Goal: Transaction & Acquisition: Book appointment/travel/reservation

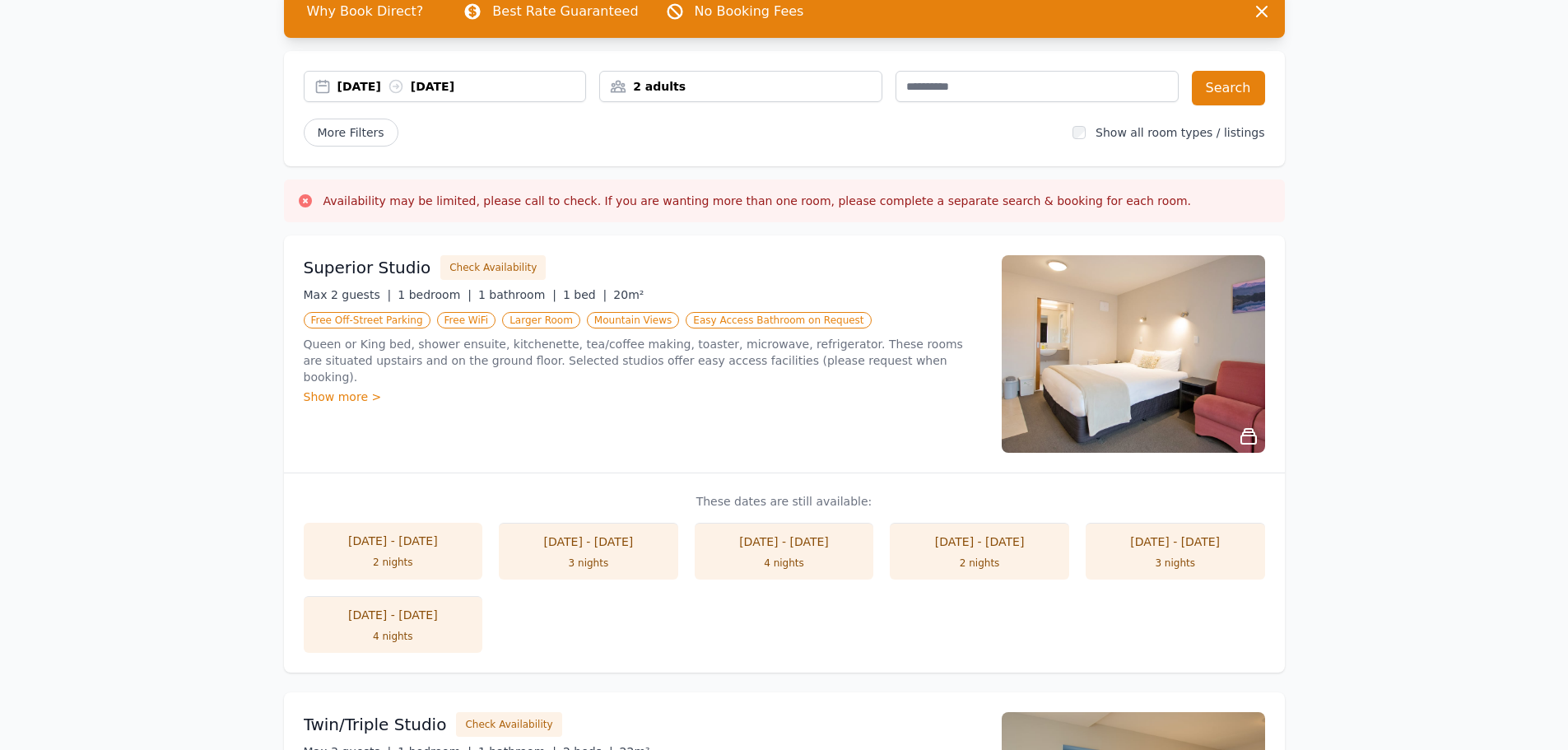
scroll to position [83, 0]
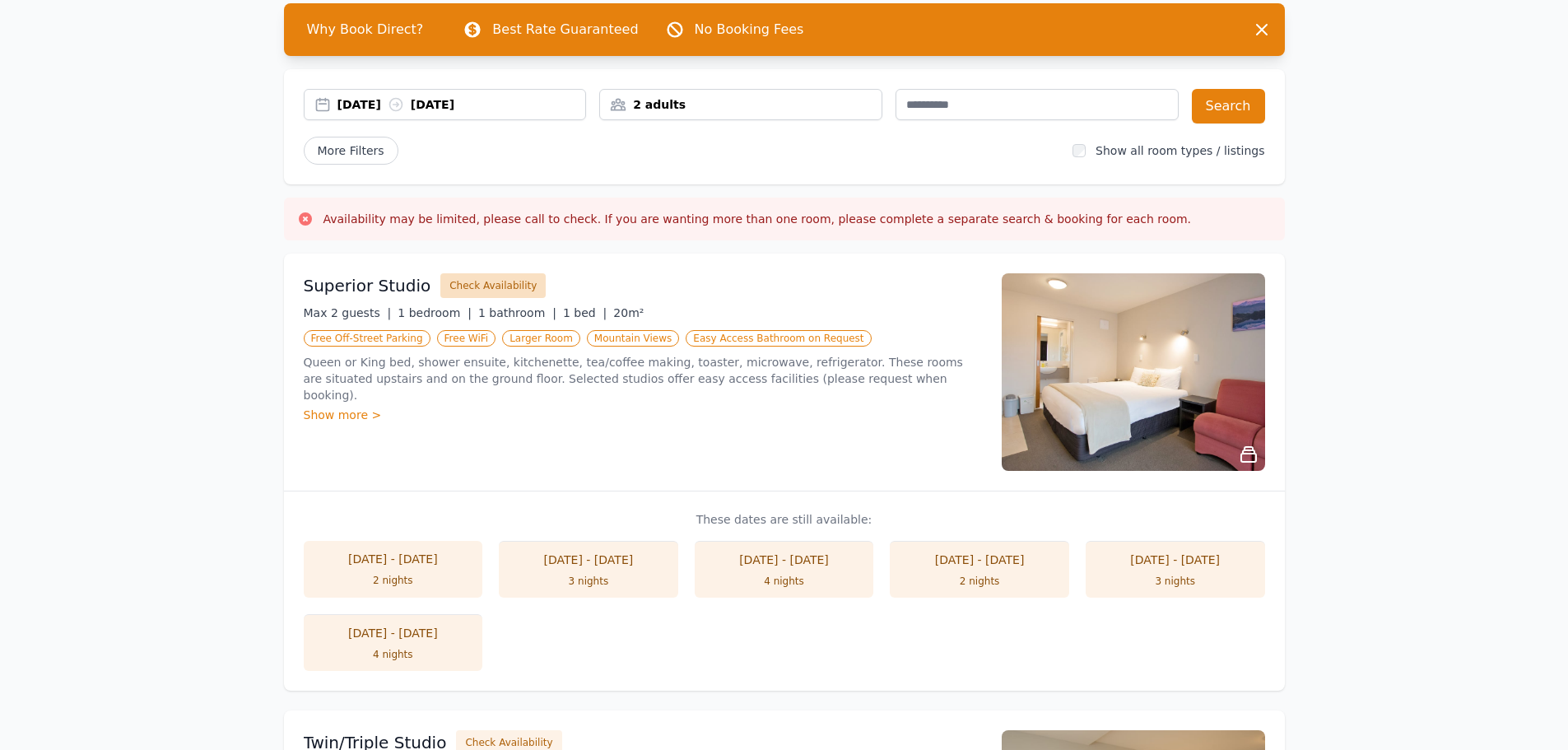
click at [496, 285] on button "Check Availability" at bounding box center [493, 285] width 105 height 24
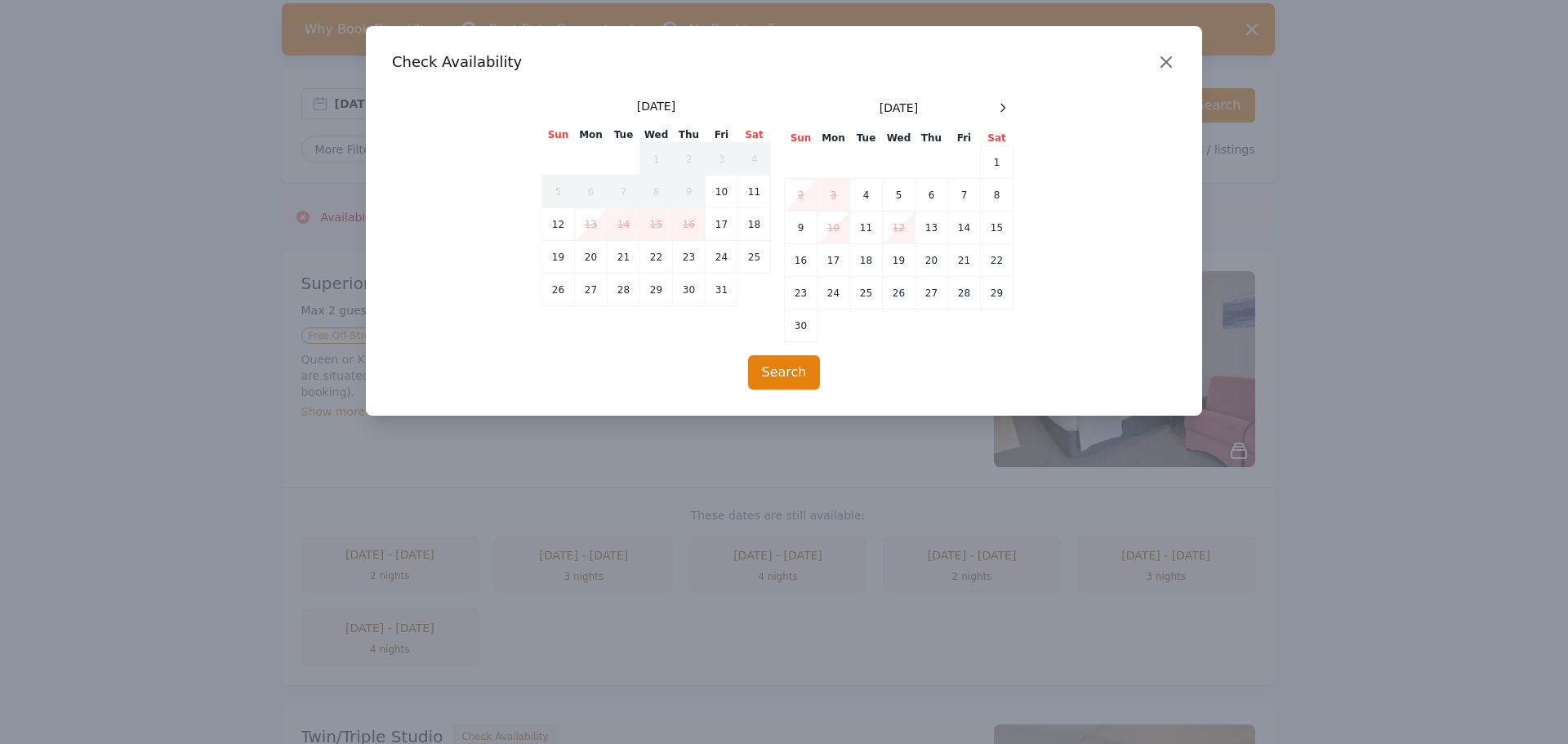
click at [1169, 62] on icon "button" at bounding box center [1165, 61] width 20 height 20
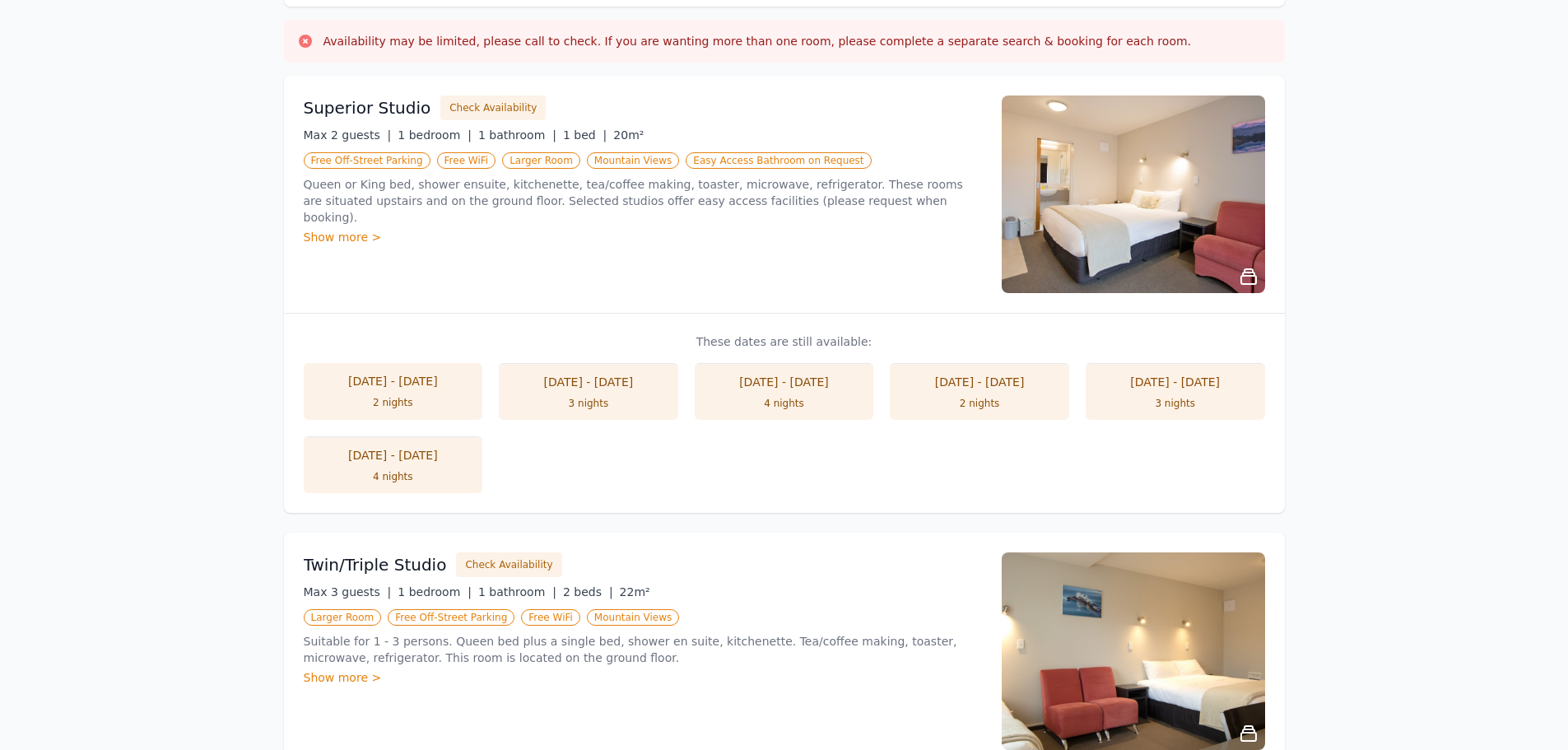
scroll to position [329, 0]
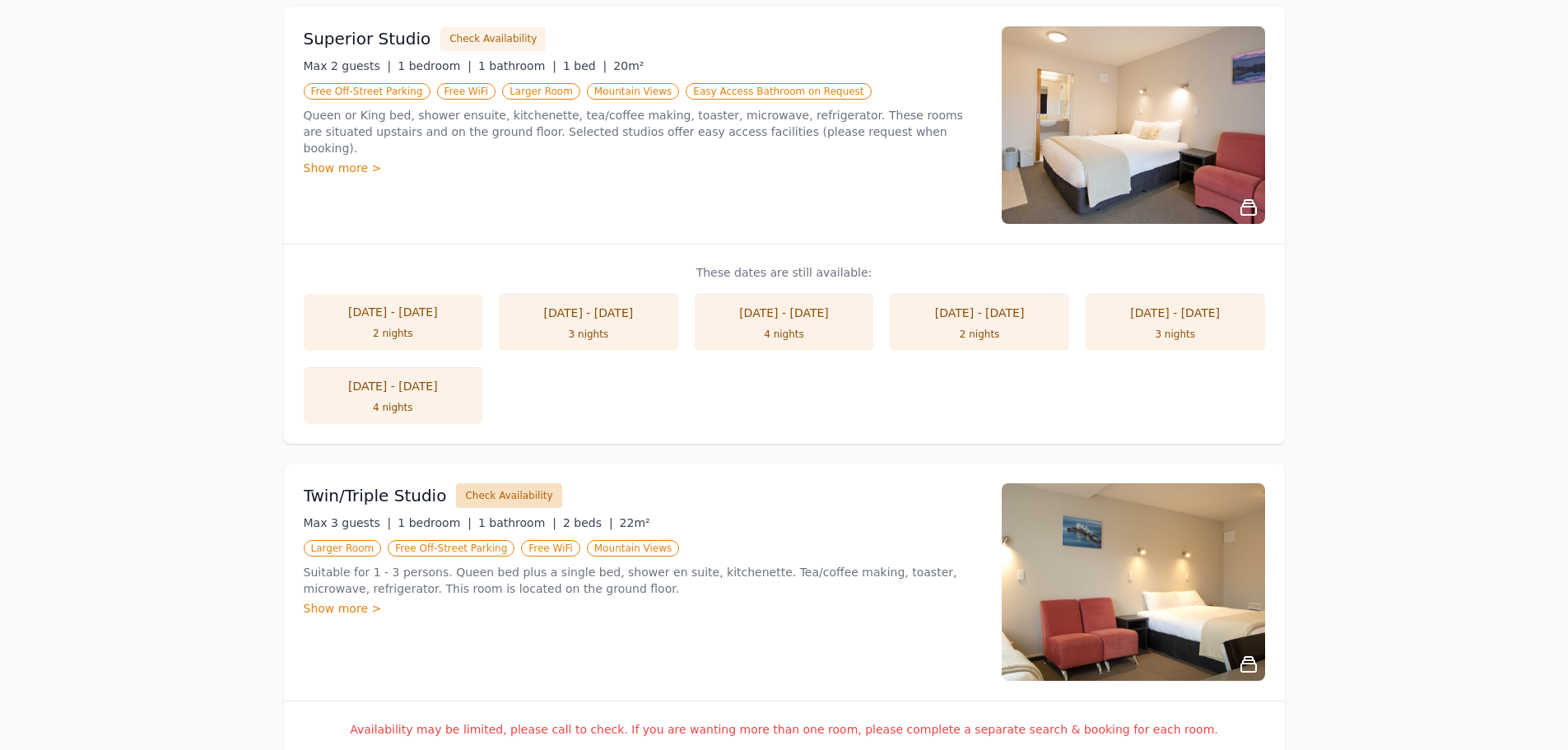
click at [494, 497] on button "Check Availability" at bounding box center [509, 496] width 105 height 24
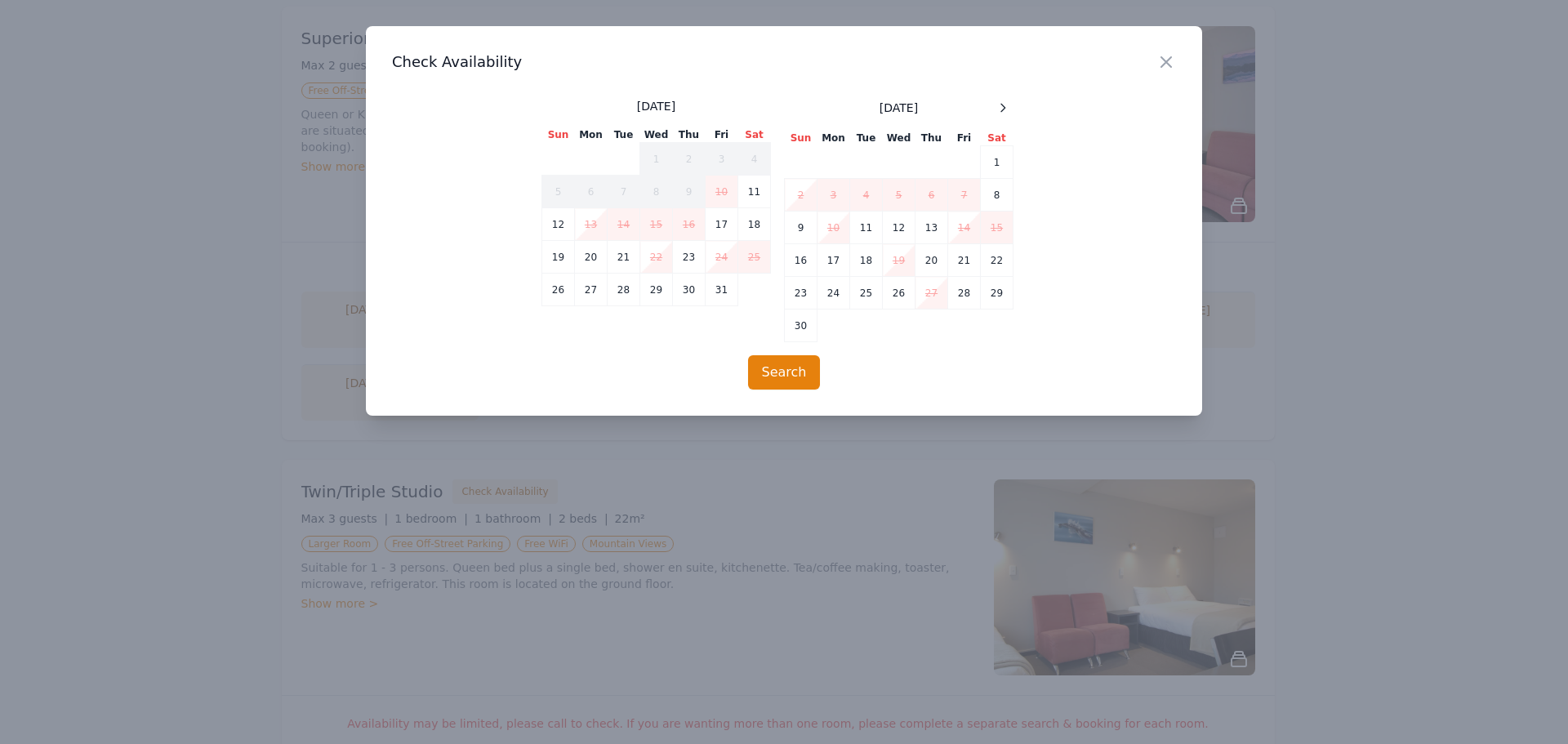
click at [1152, 60] on h3 "Check Availability" at bounding box center [784, 61] width 784 height 20
click at [1162, 63] on icon "button" at bounding box center [1165, 61] width 20 height 20
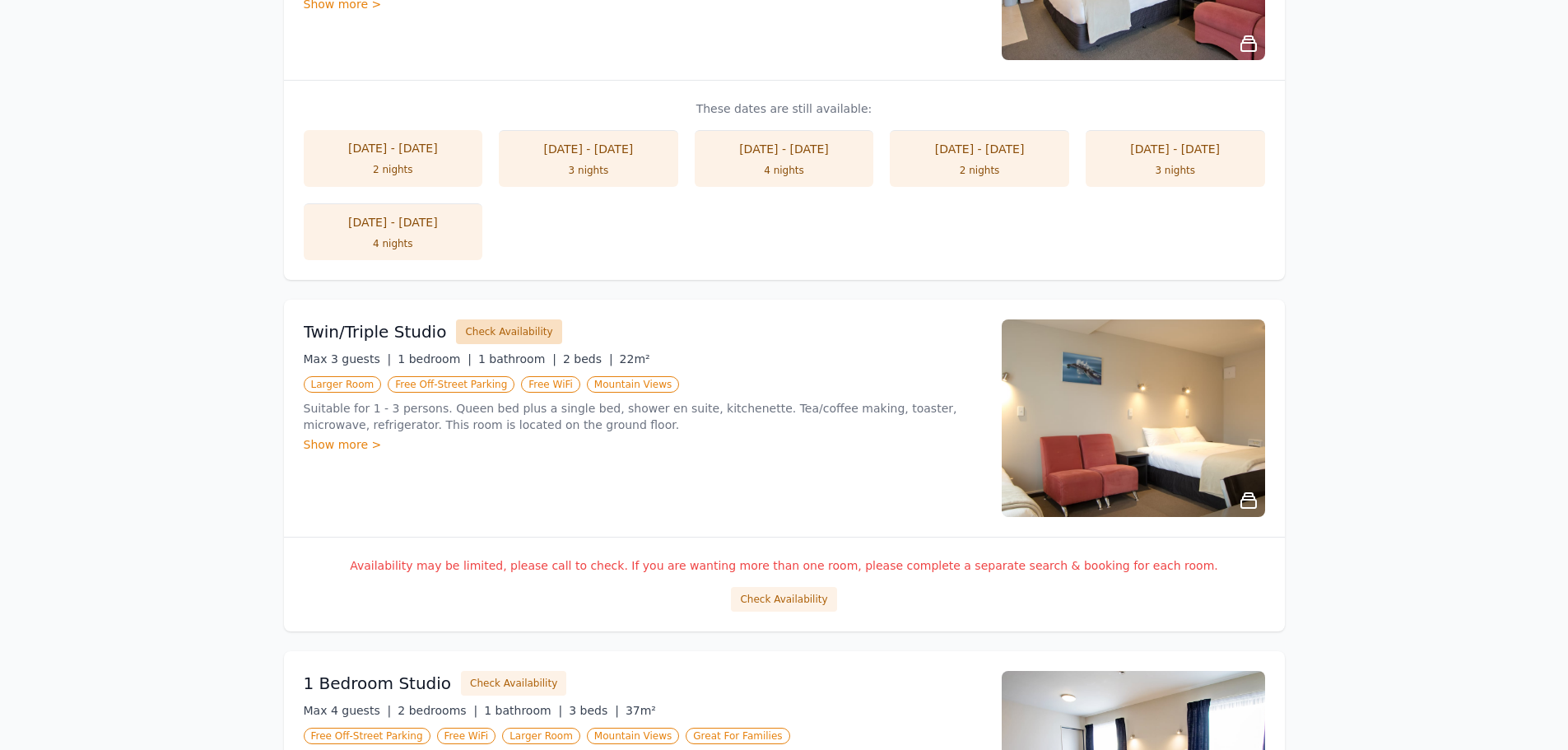
scroll to position [659, 0]
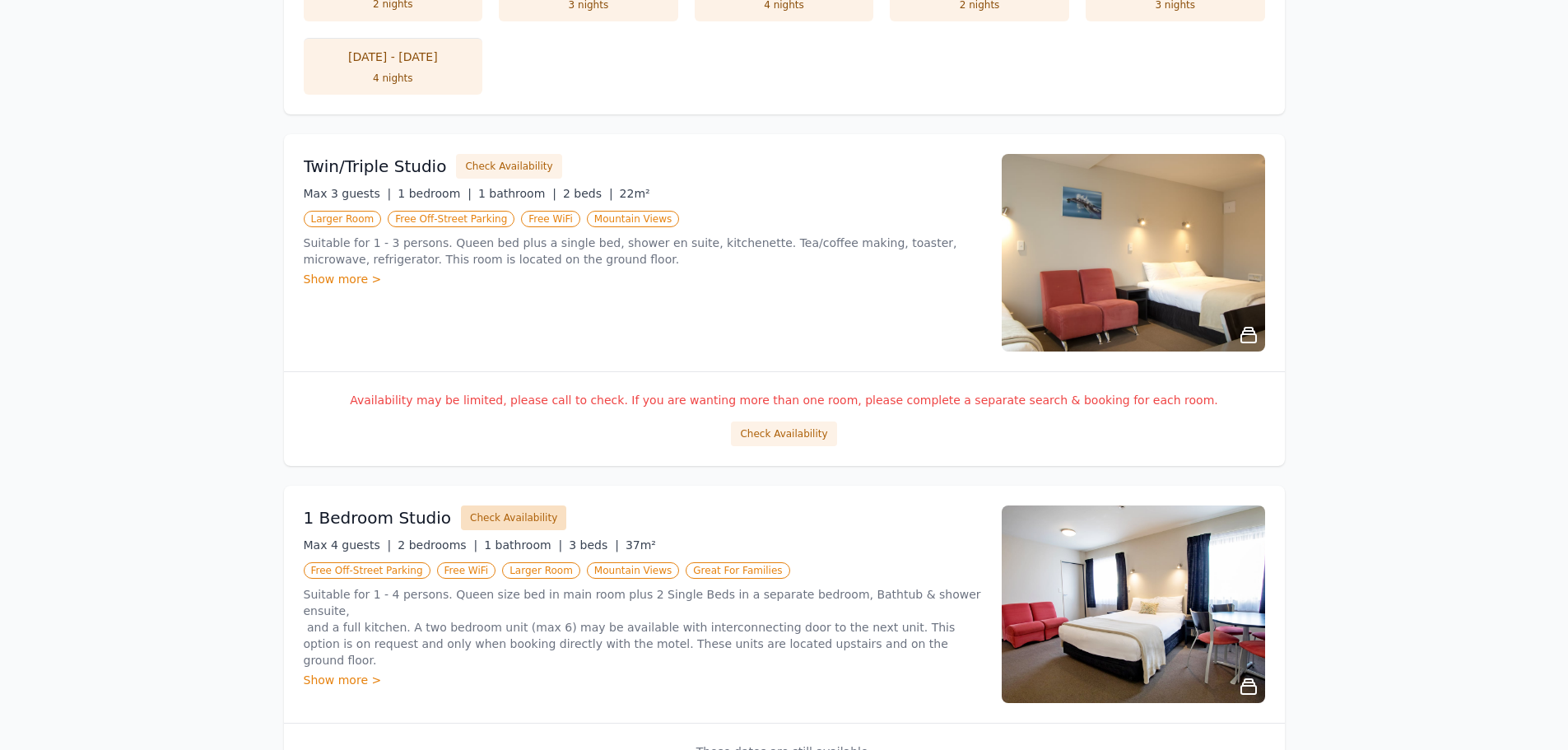
click at [512, 516] on button "Check Availability" at bounding box center [513, 518] width 105 height 24
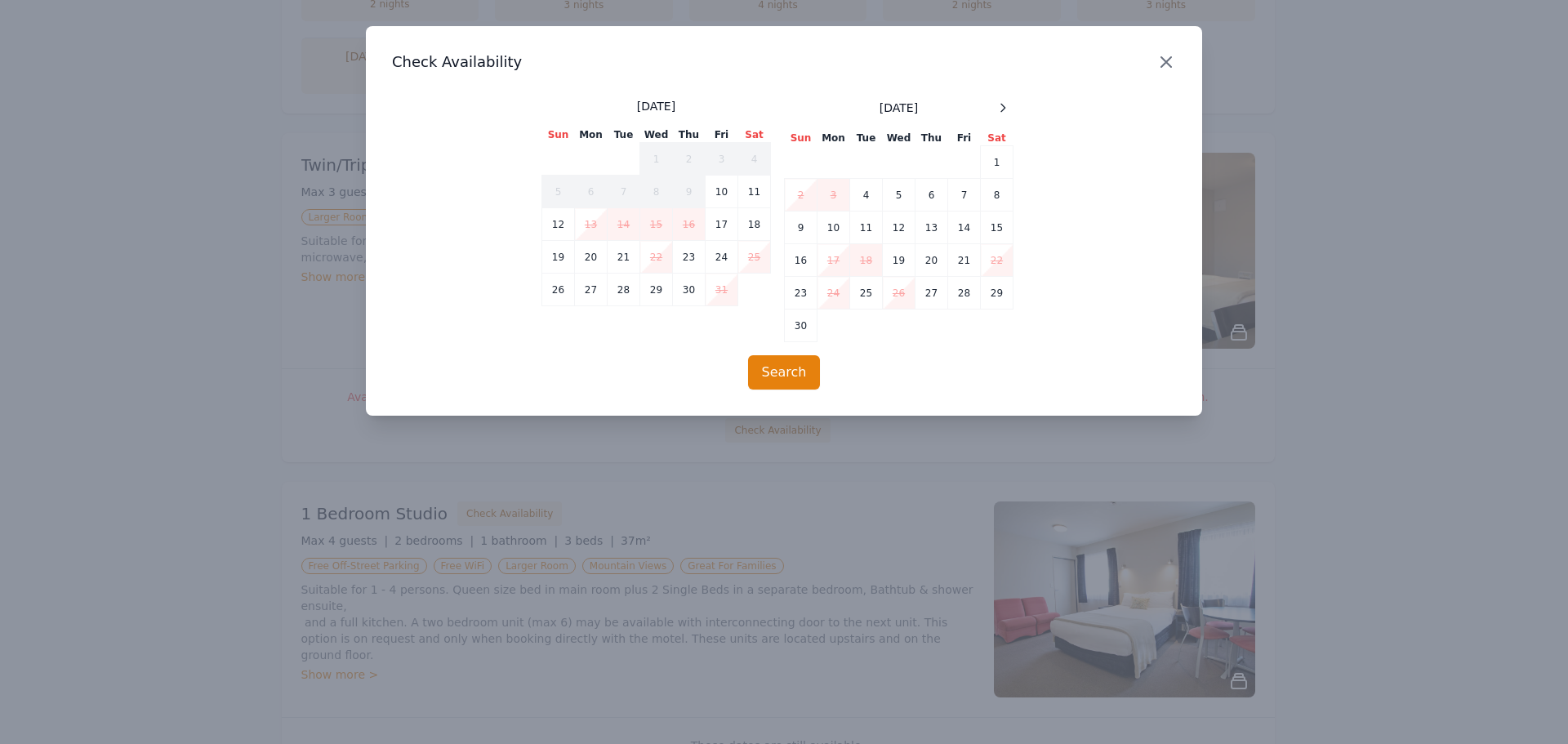
click at [1162, 61] on icon "button" at bounding box center [1165, 61] width 20 height 20
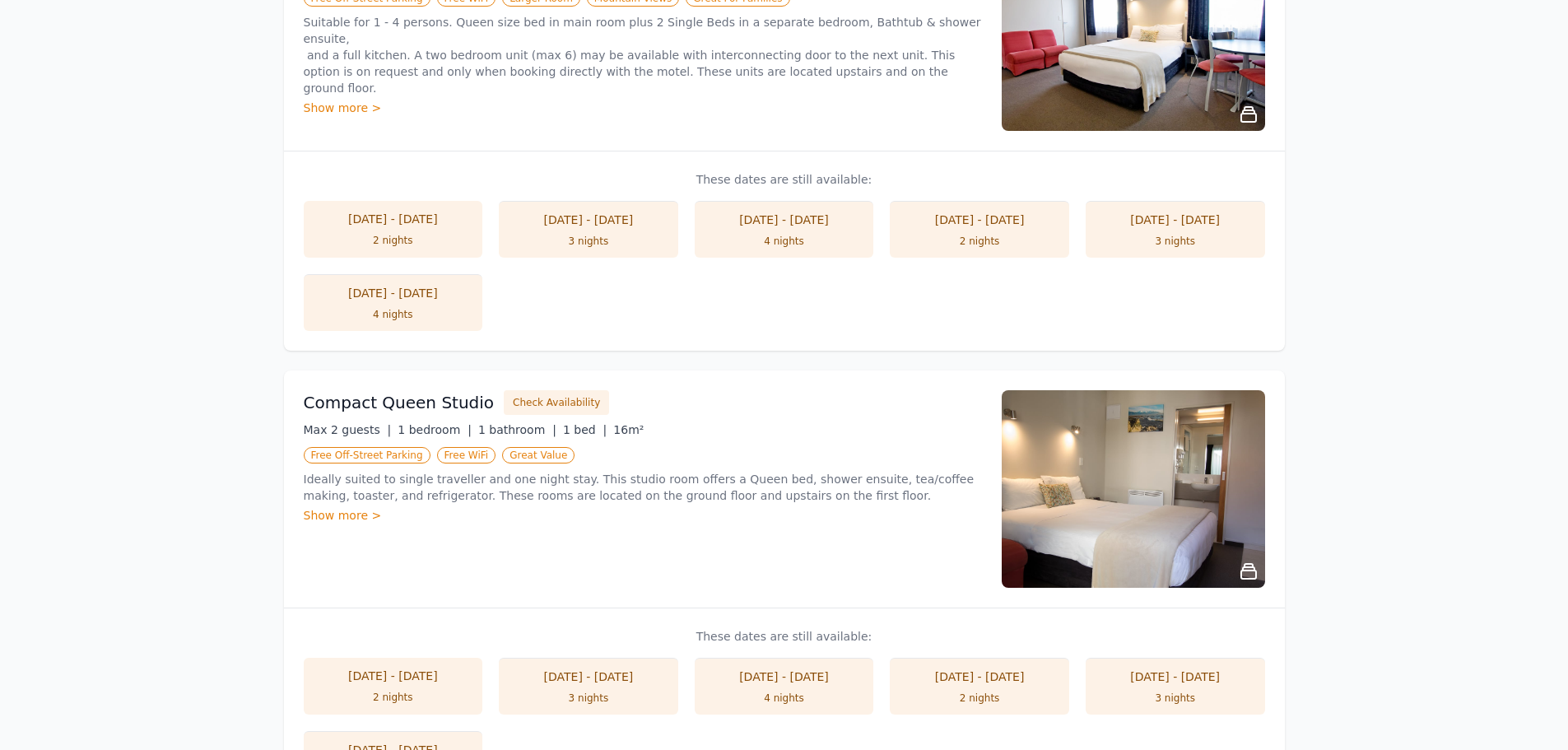
scroll to position [1235, 0]
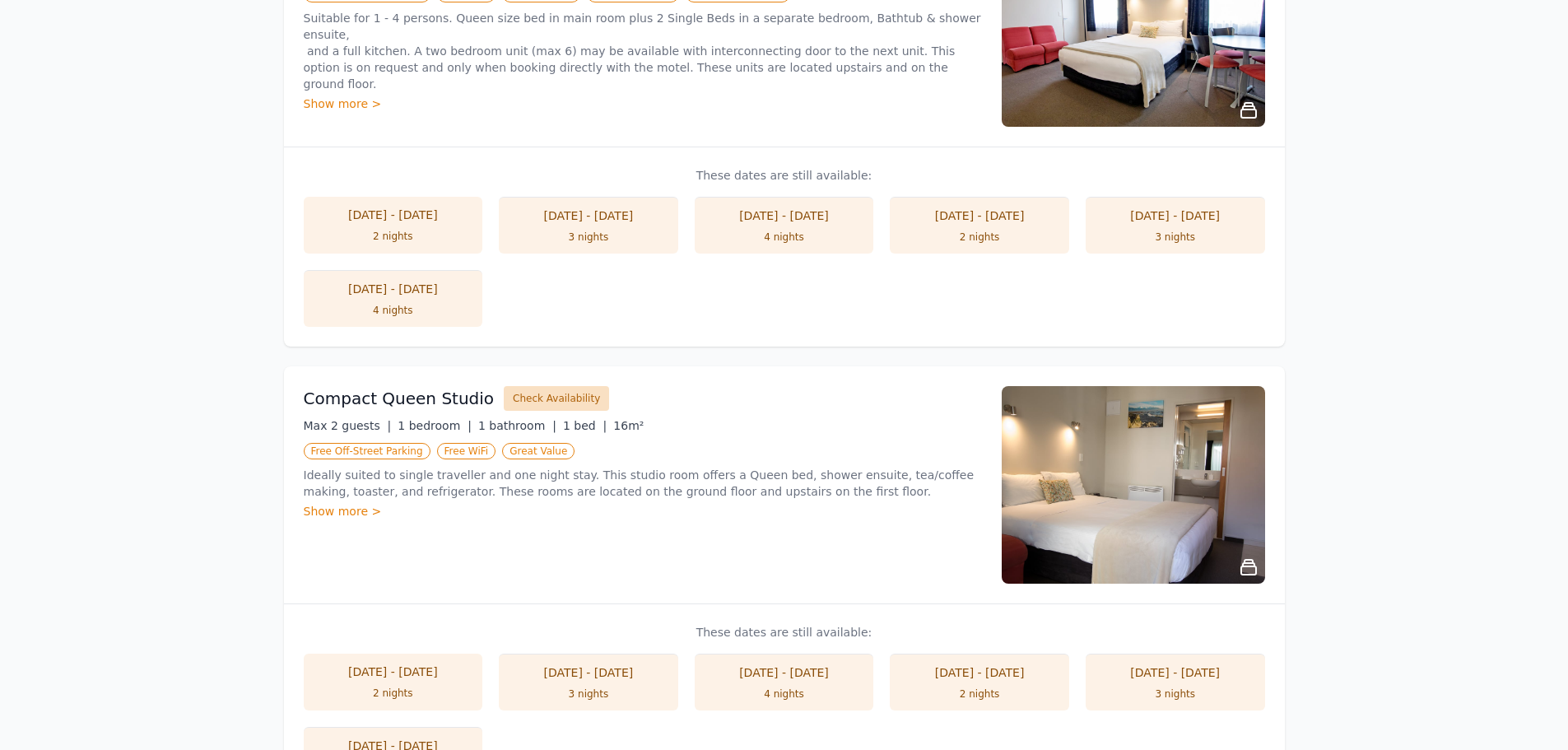
click at [509, 400] on button "Check Availability" at bounding box center [556, 399] width 105 height 24
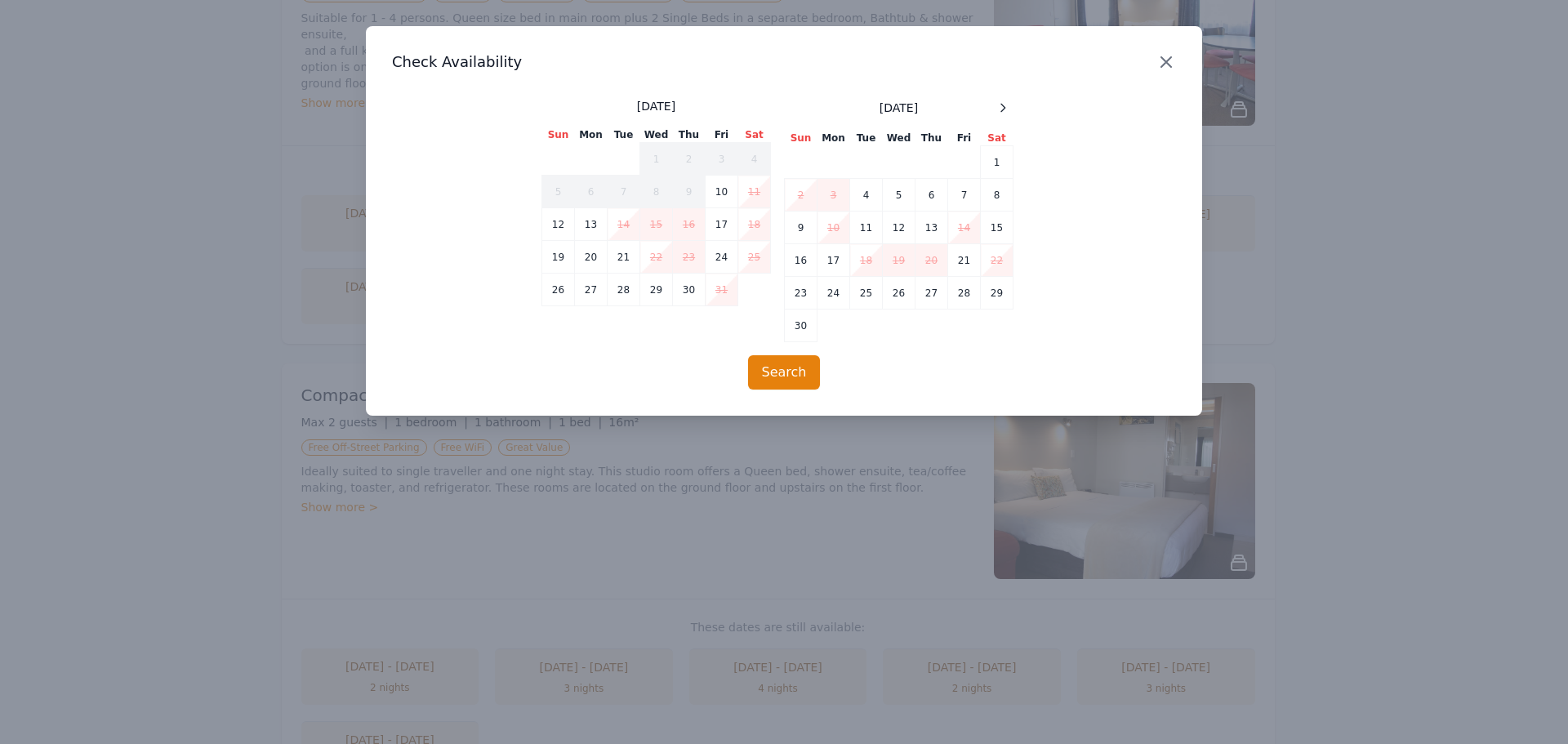
click at [1168, 60] on icon "button" at bounding box center [1166, 61] width 10 height 10
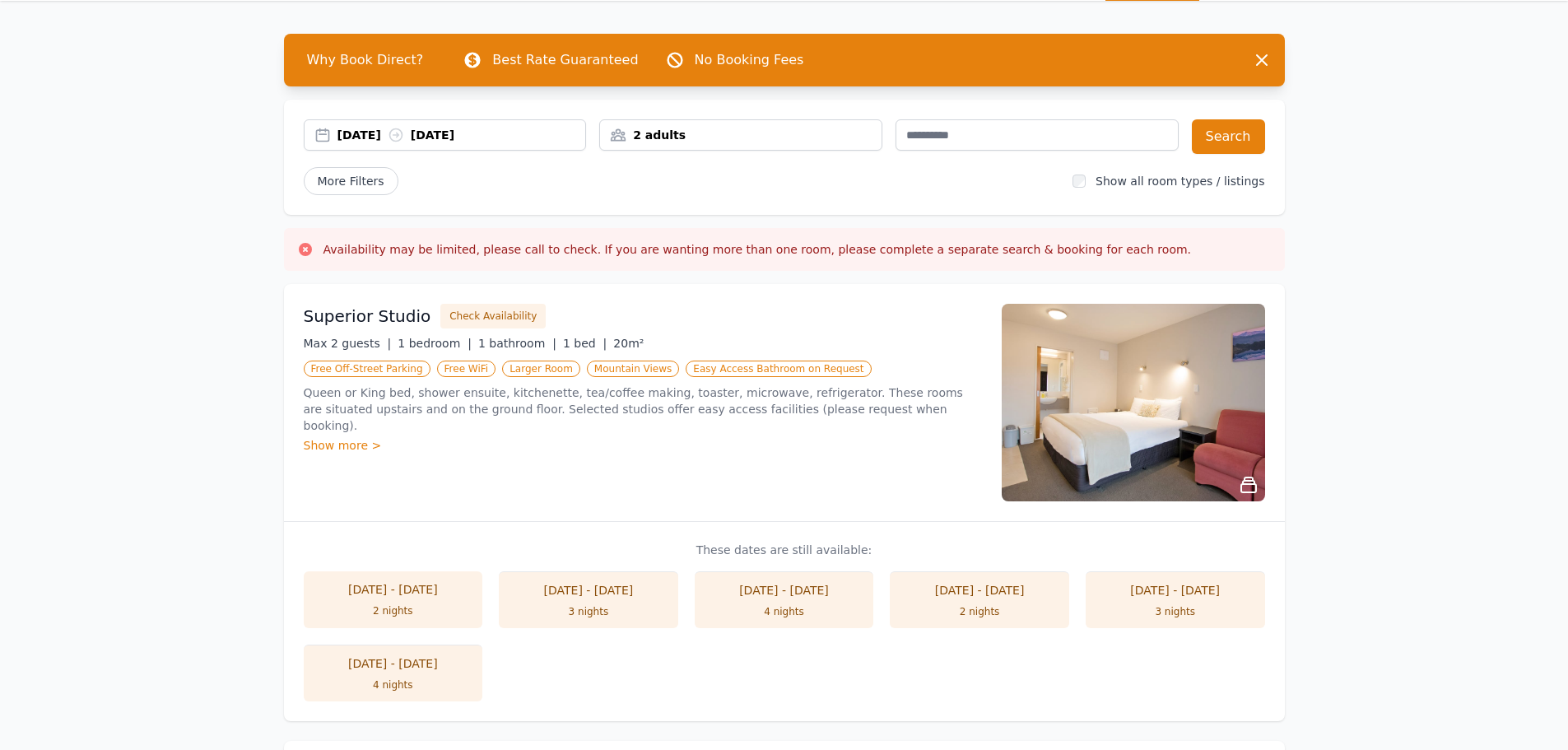
scroll to position [0, 0]
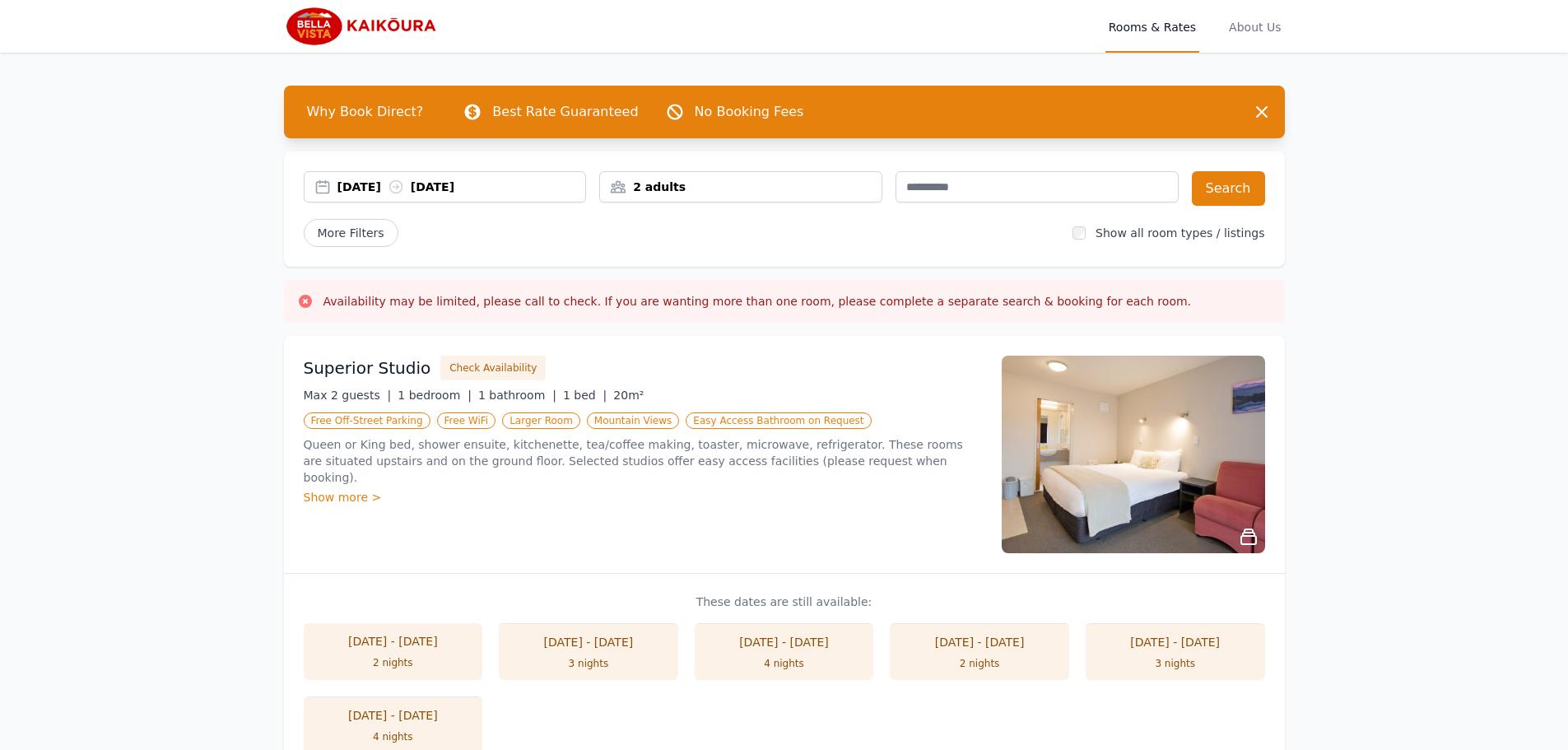
click at [344, 183] on div "[DATE] [DATE]" at bounding box center [462, 187] width 249 height 17
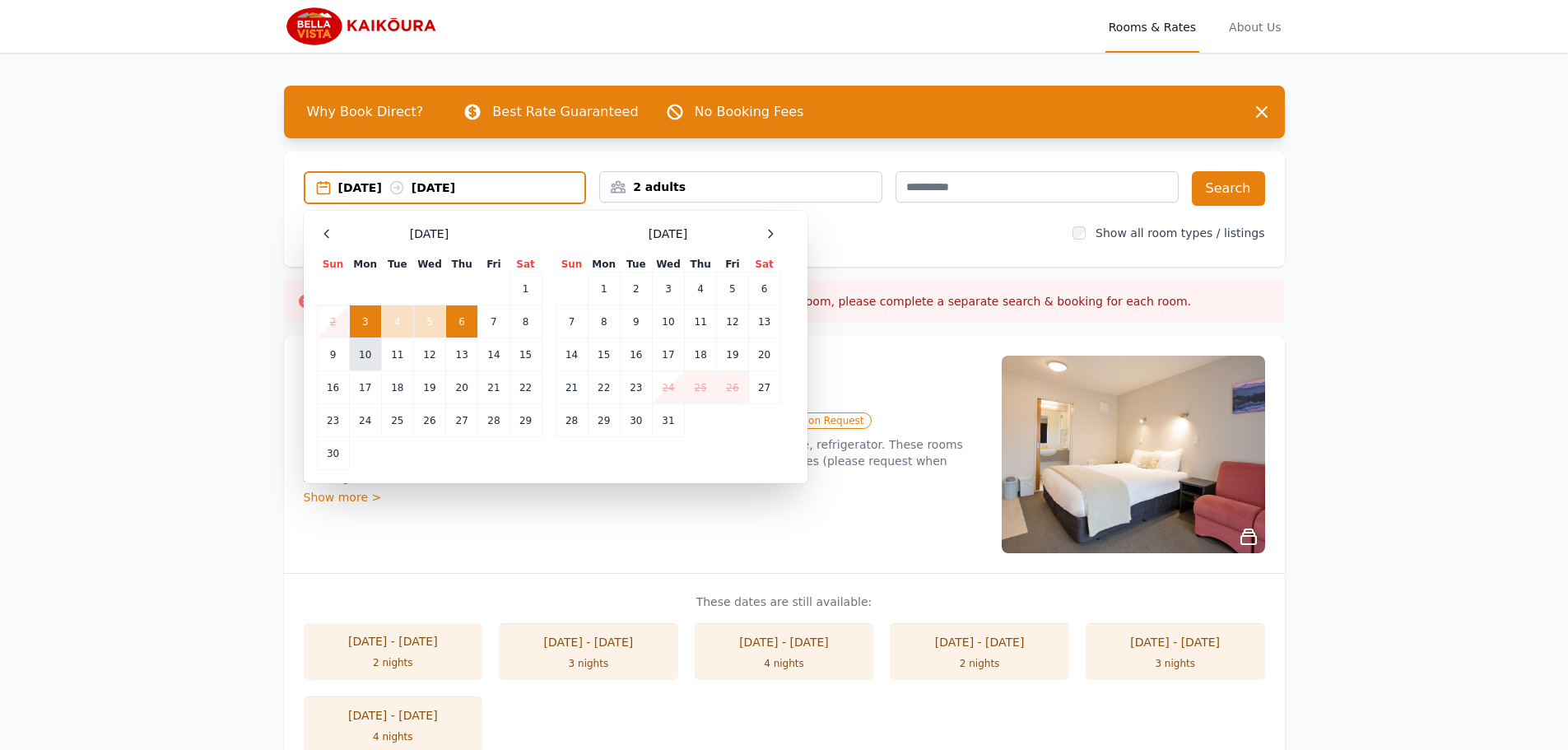
click at [363, 360] on td "10" at bounding box center [365, 355] width 32 height 33
click at [393, 360] on td "11" at bounding box center [397, 355] width 32 height 33
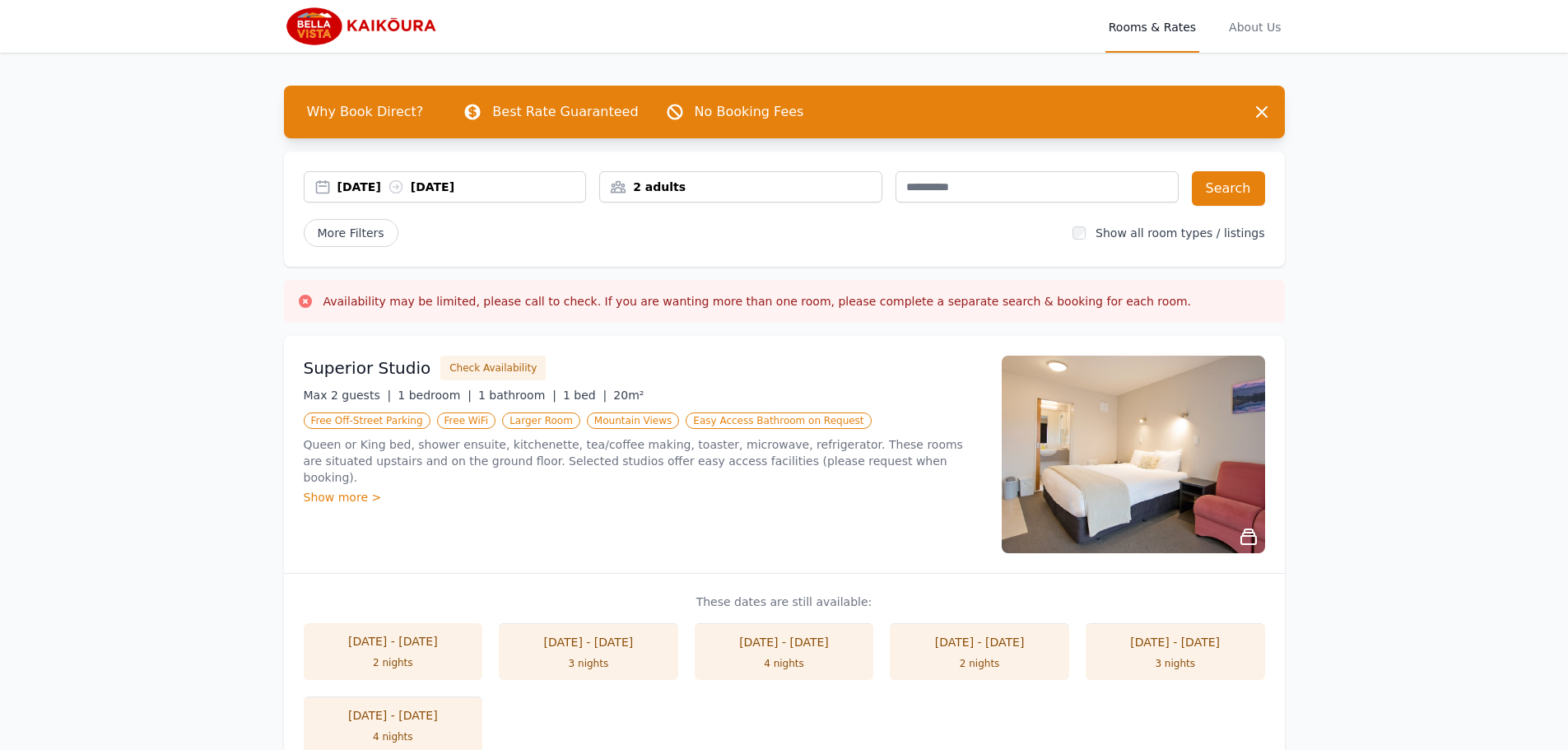
click at [440, 188] on div "[DATE] [DATE]" at bounding box center [462, 187] width 249 height 17
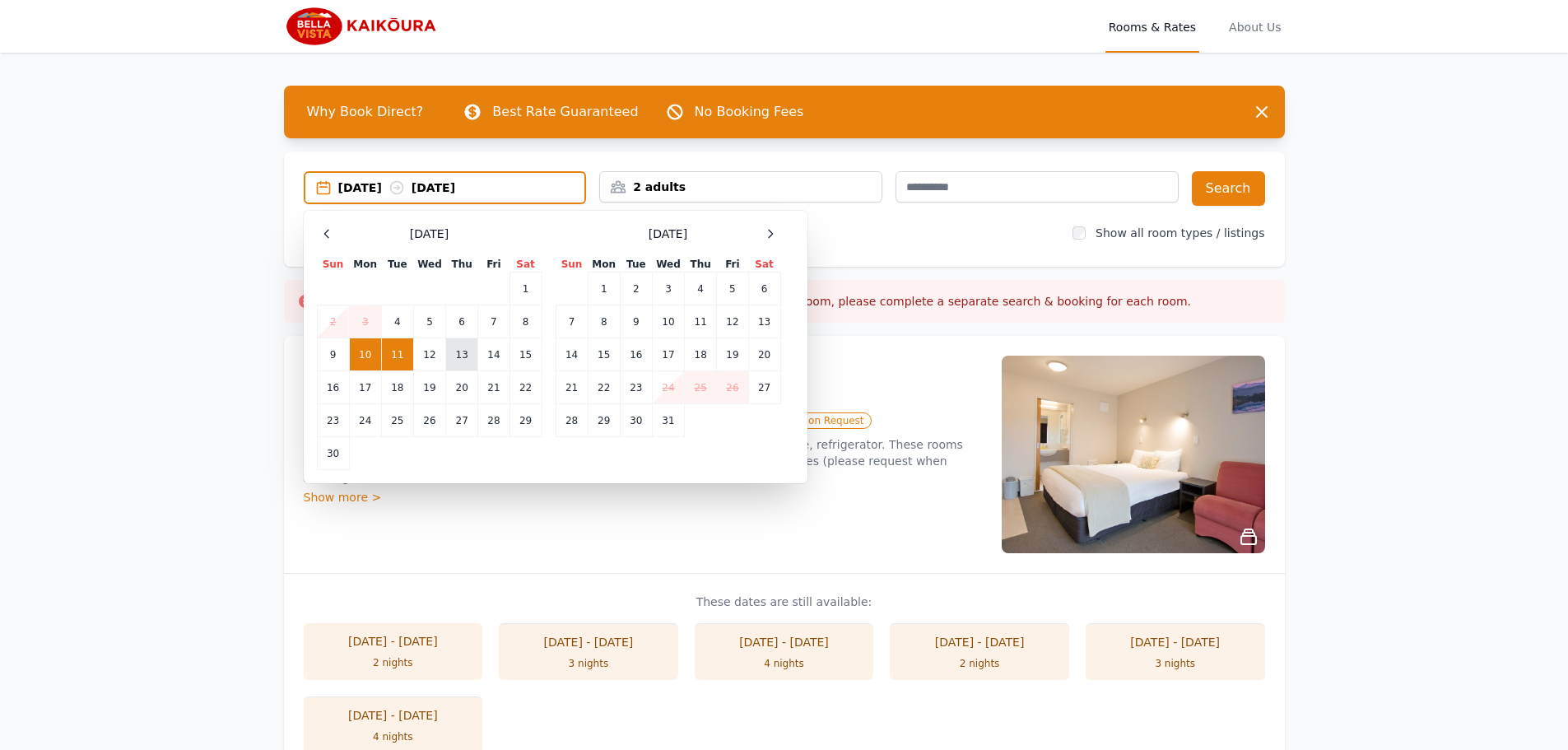
click at [458, 353] on td "13" at bounding box center [463, 355] width 32 height 33
click at [370, 361] on td "10" at bounding box center [365, 355] width 32 height 33
click at [453, 360] on td "13" at bounding box center [463, 355] width 32 height 33
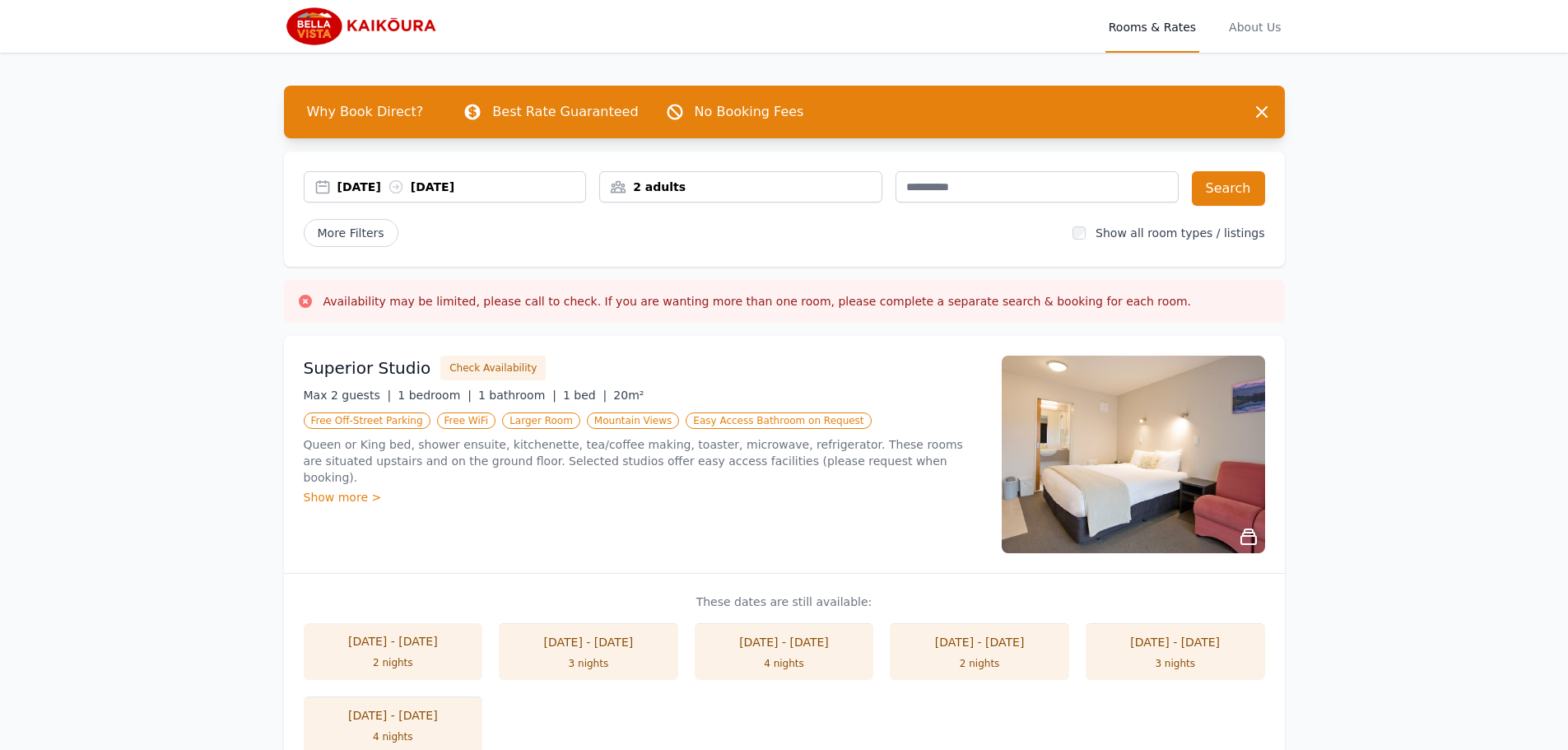
click at [662, 181] on div "2 adults" at bounding box center [741, 187] width 282 height 17
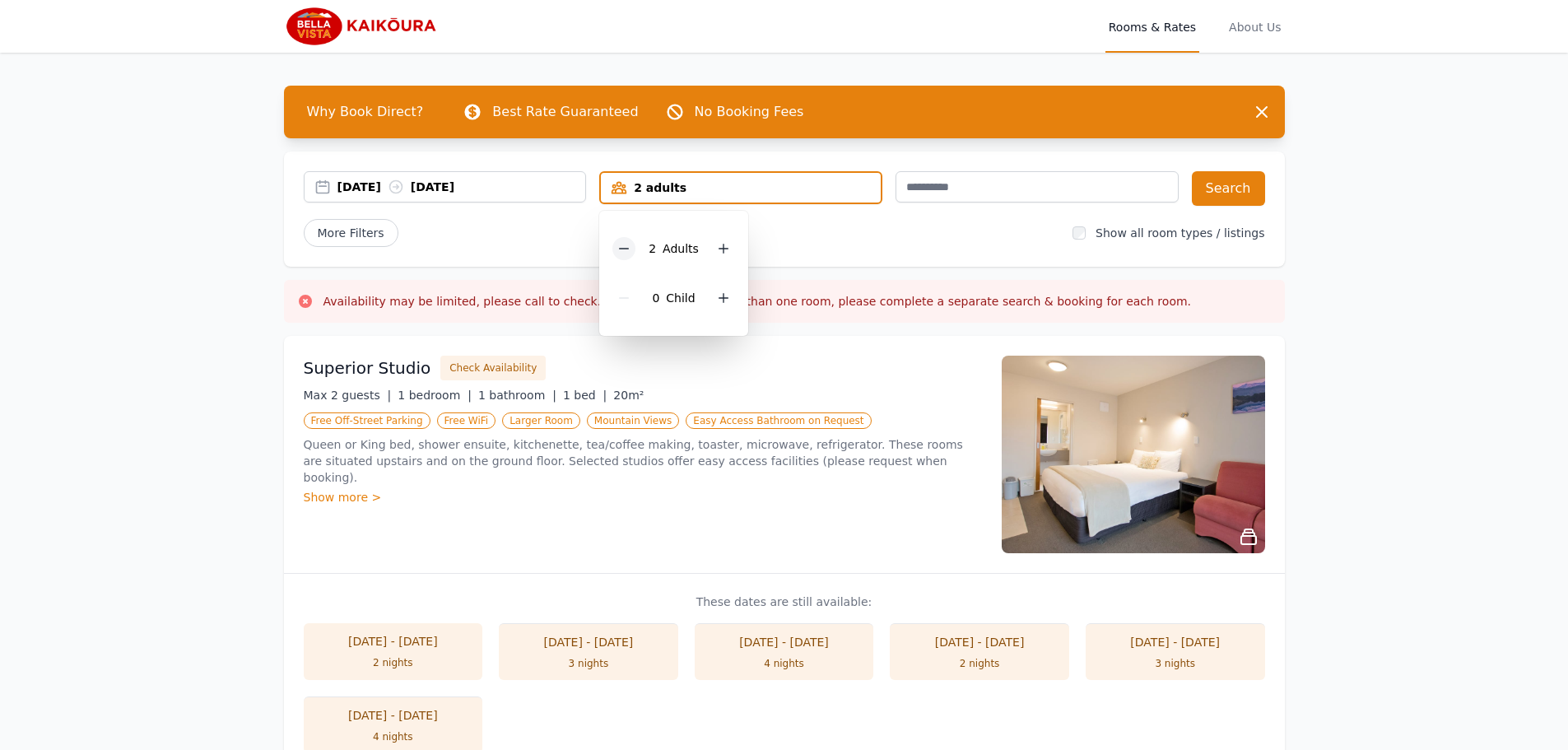
click at [631, 254] on icon at bounding box center [624, 249] width 13 height 13
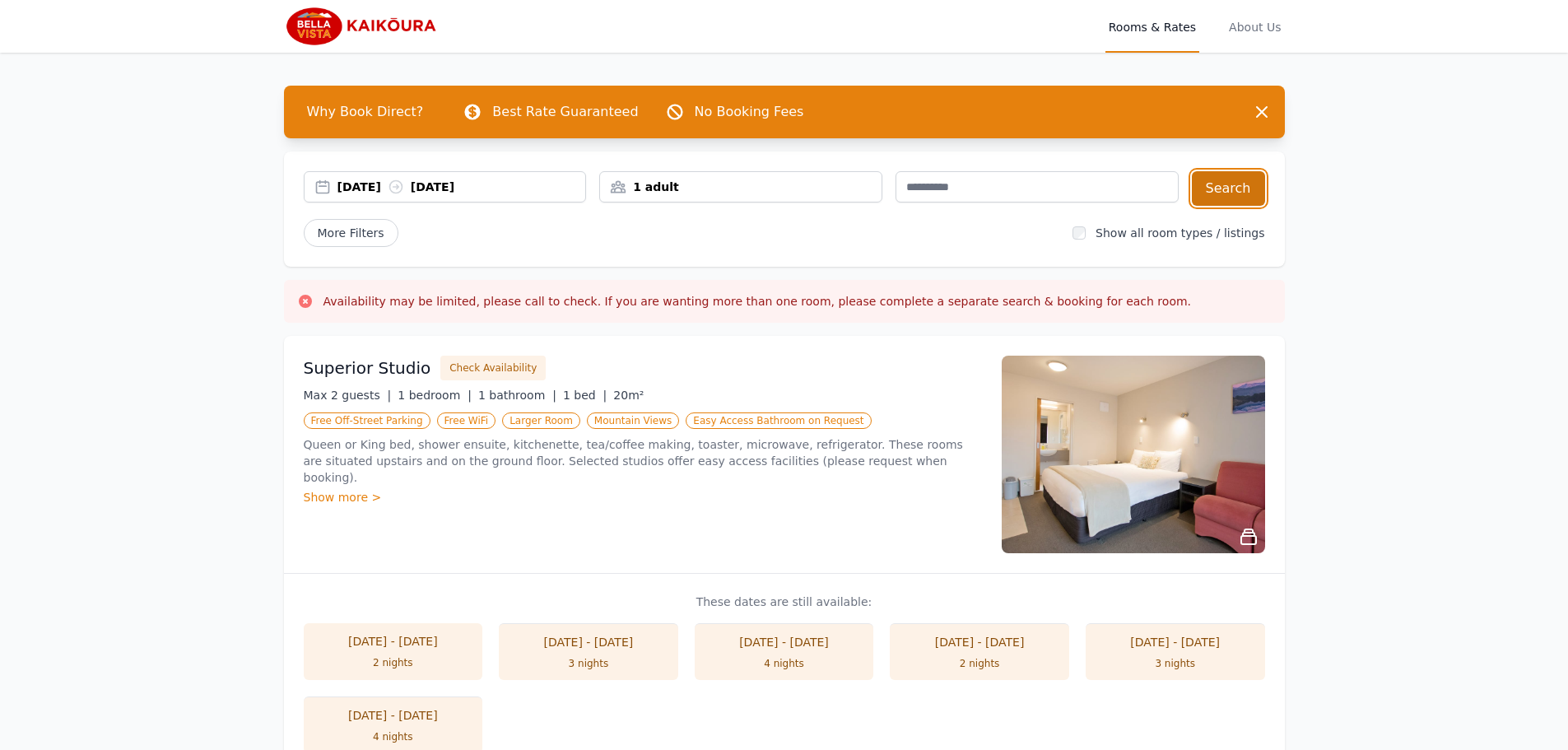
click at [1233, 185] on button "Search" at bounding box center [1228, 189] width 73 height 35
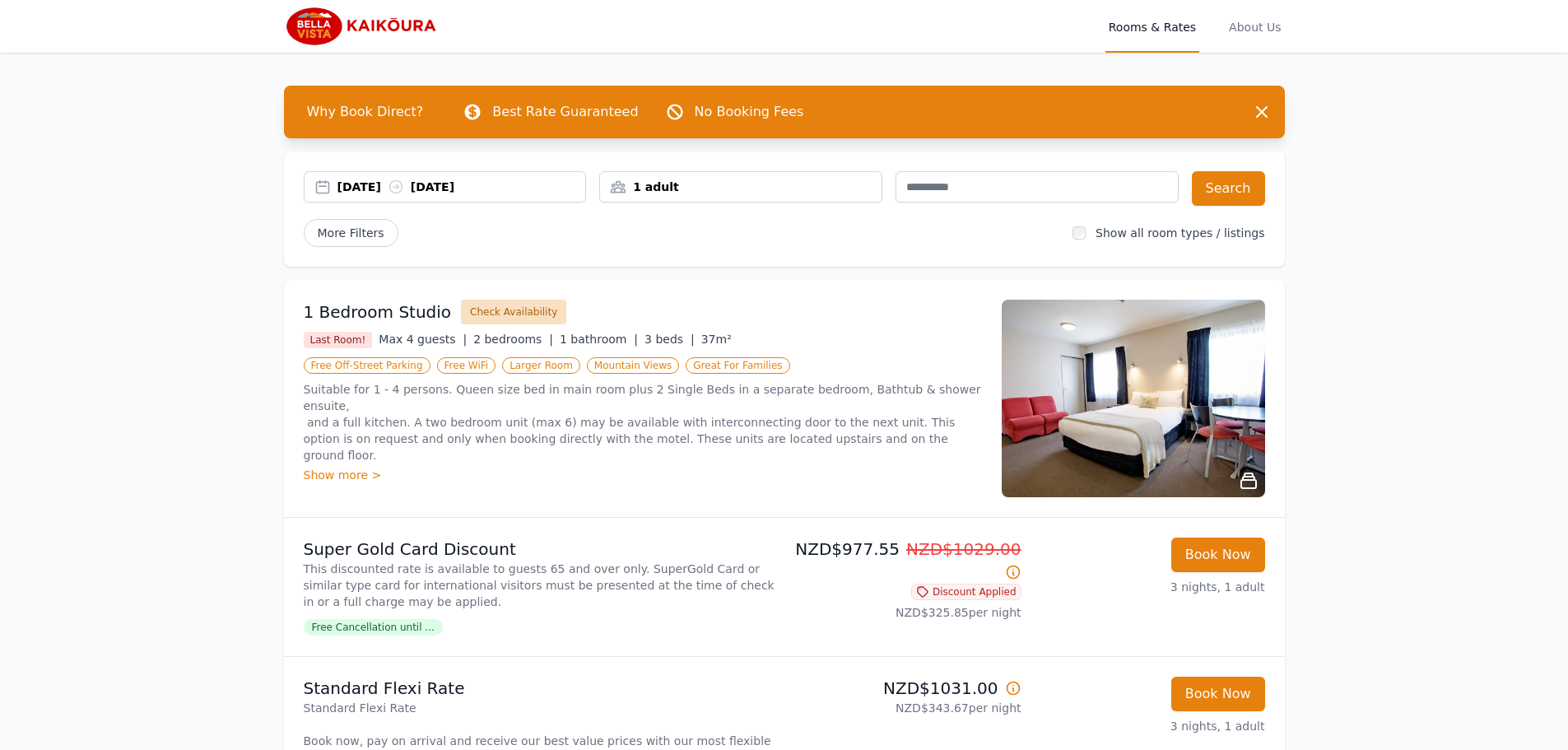
click at [520, 313] on button "Check Availability" at bounding box center [513, 312] width 105 height 24
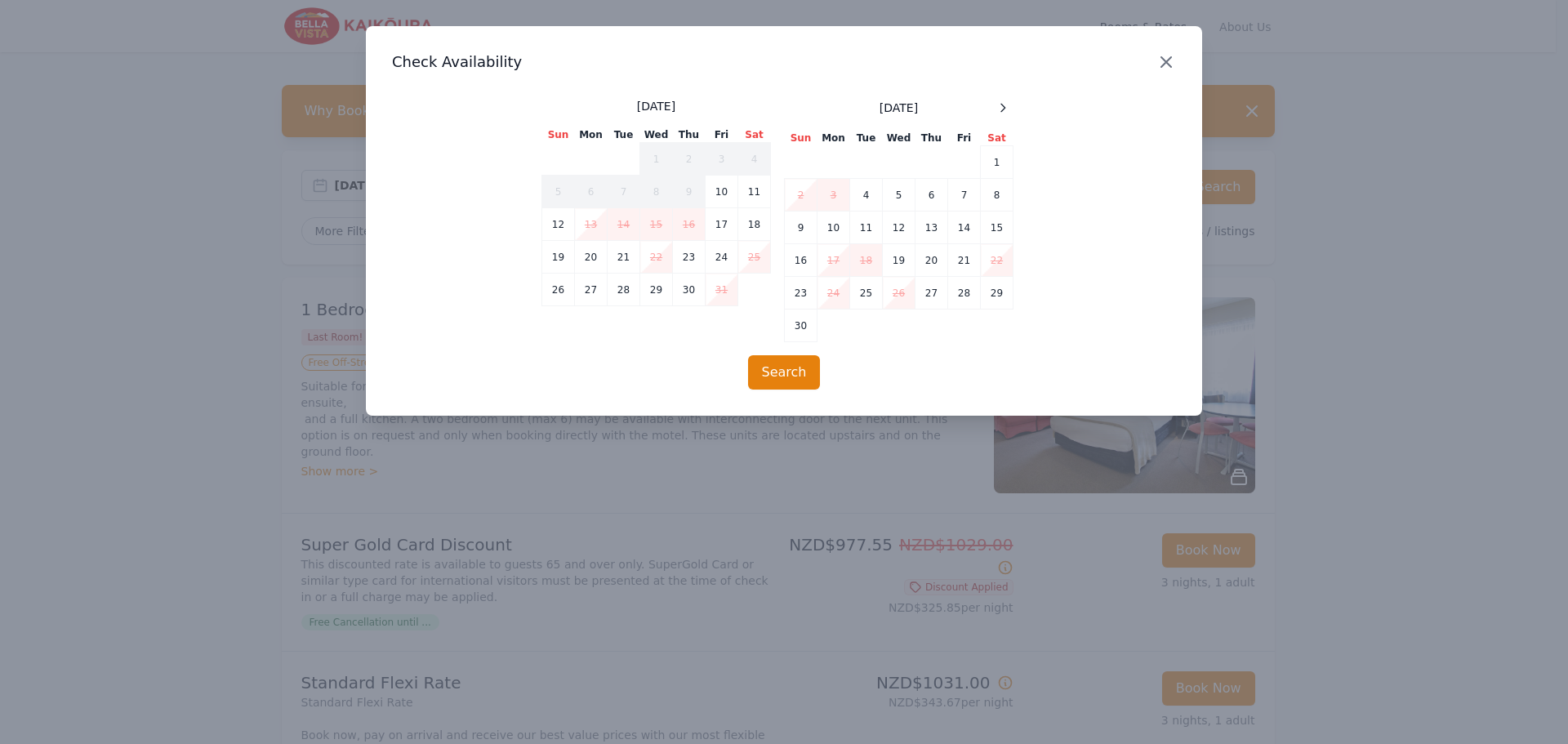
click at [1167, 65] on icon "button" at bounding box center [1165, 61] width 20 height 20
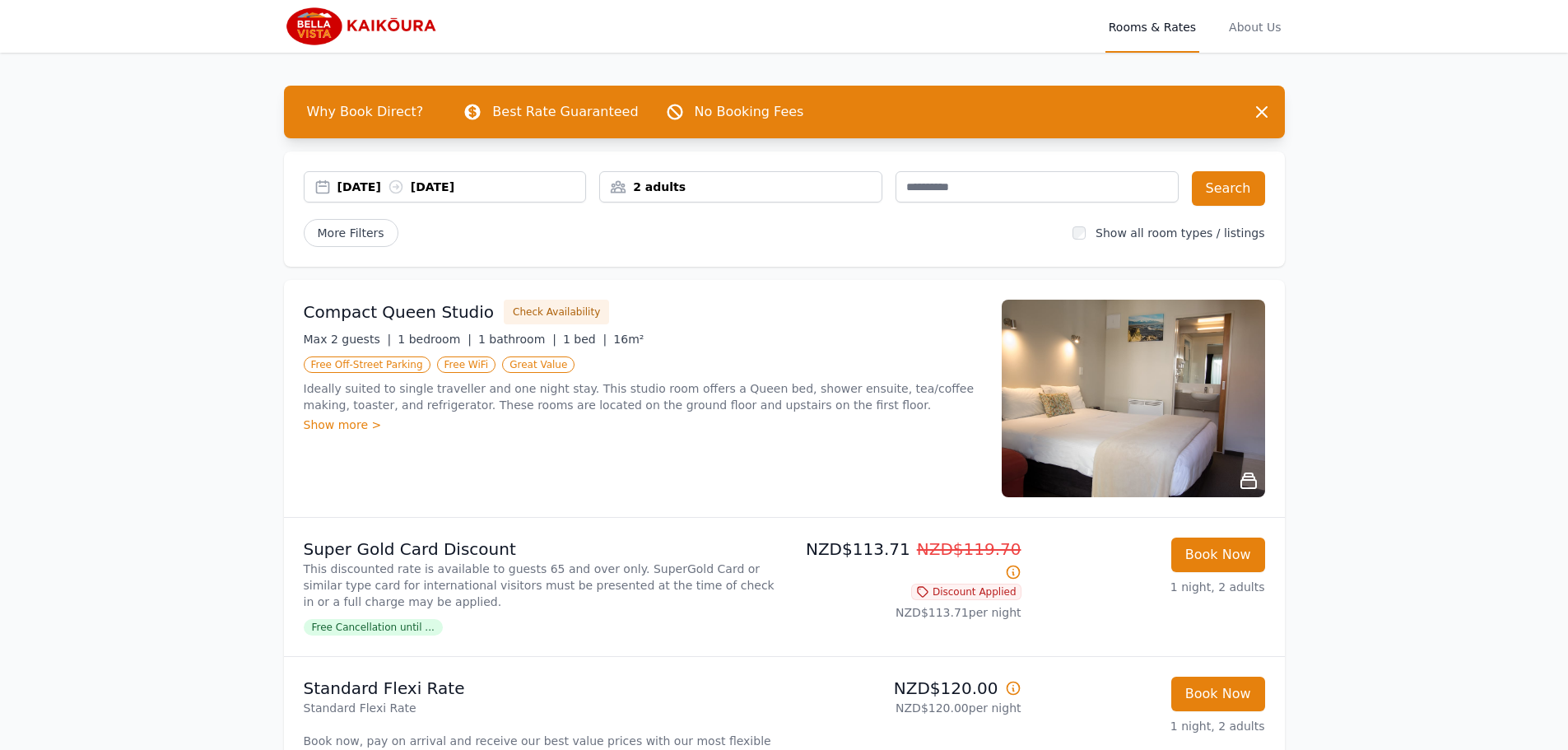
click at [361, 187] on div "10 Oct 2025 11 Oct 2025" at bounding box center [462, 187] width 249 height 17
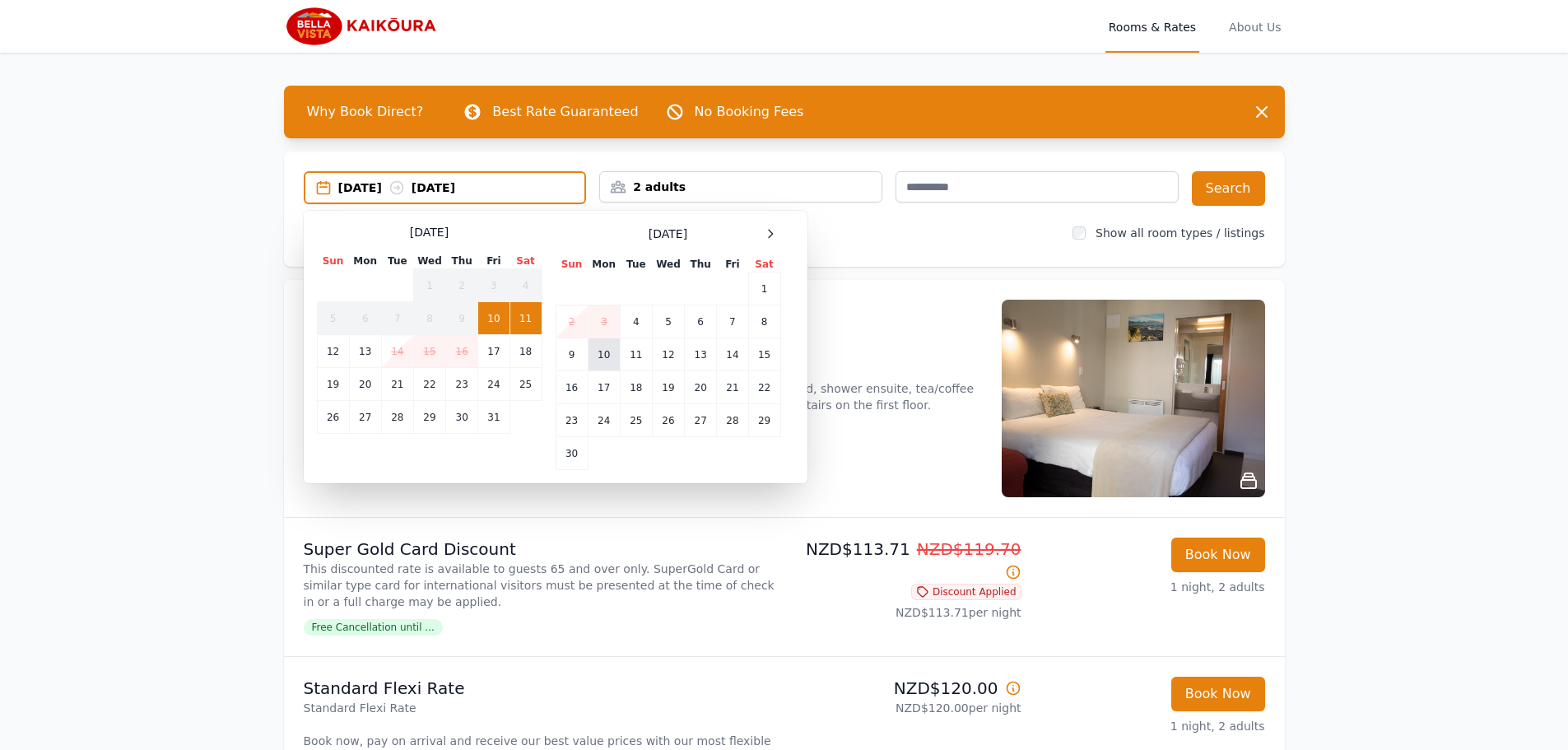
click at [608, 346] on td "10" at bounding box center [603, 355] width 32 height 33
click at [689, 360] on td "13" at bounding box center [701, 355] width 32 height 33
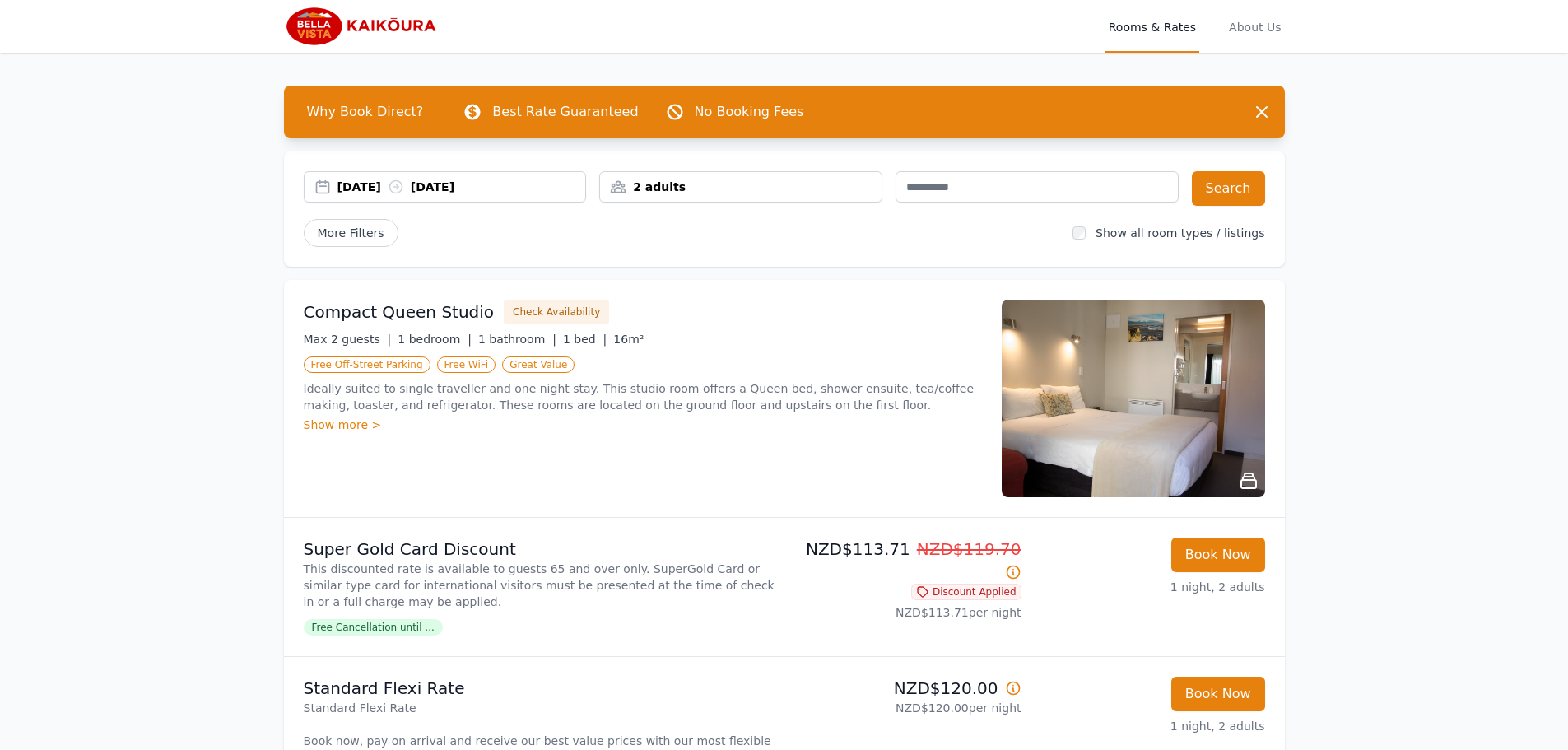
click at [689, 185] on div "2 adults" at bounding box center [741, 187] width 282 height 17
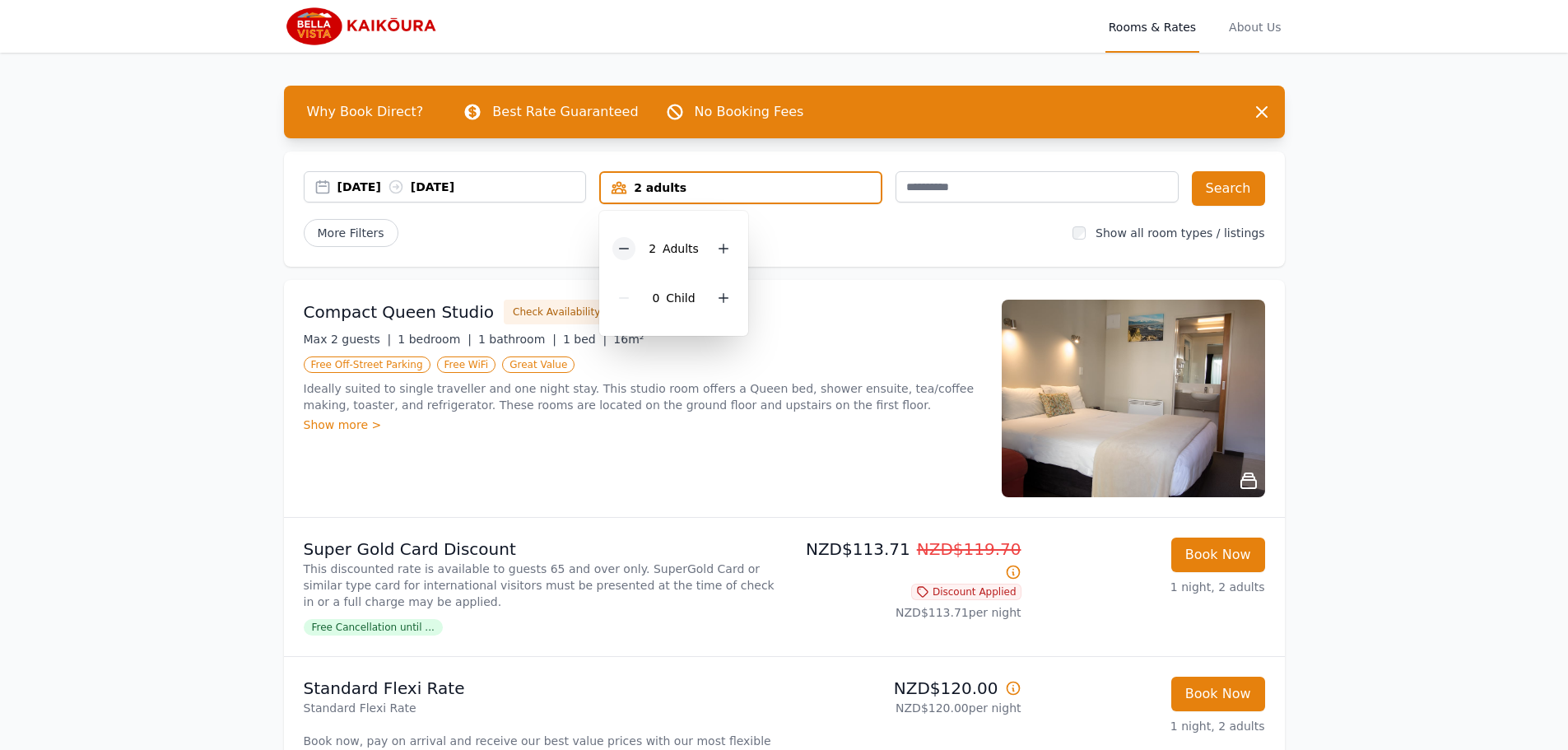
click at [634, 253] on div at bounding box center [624, 249] width 23 height 23
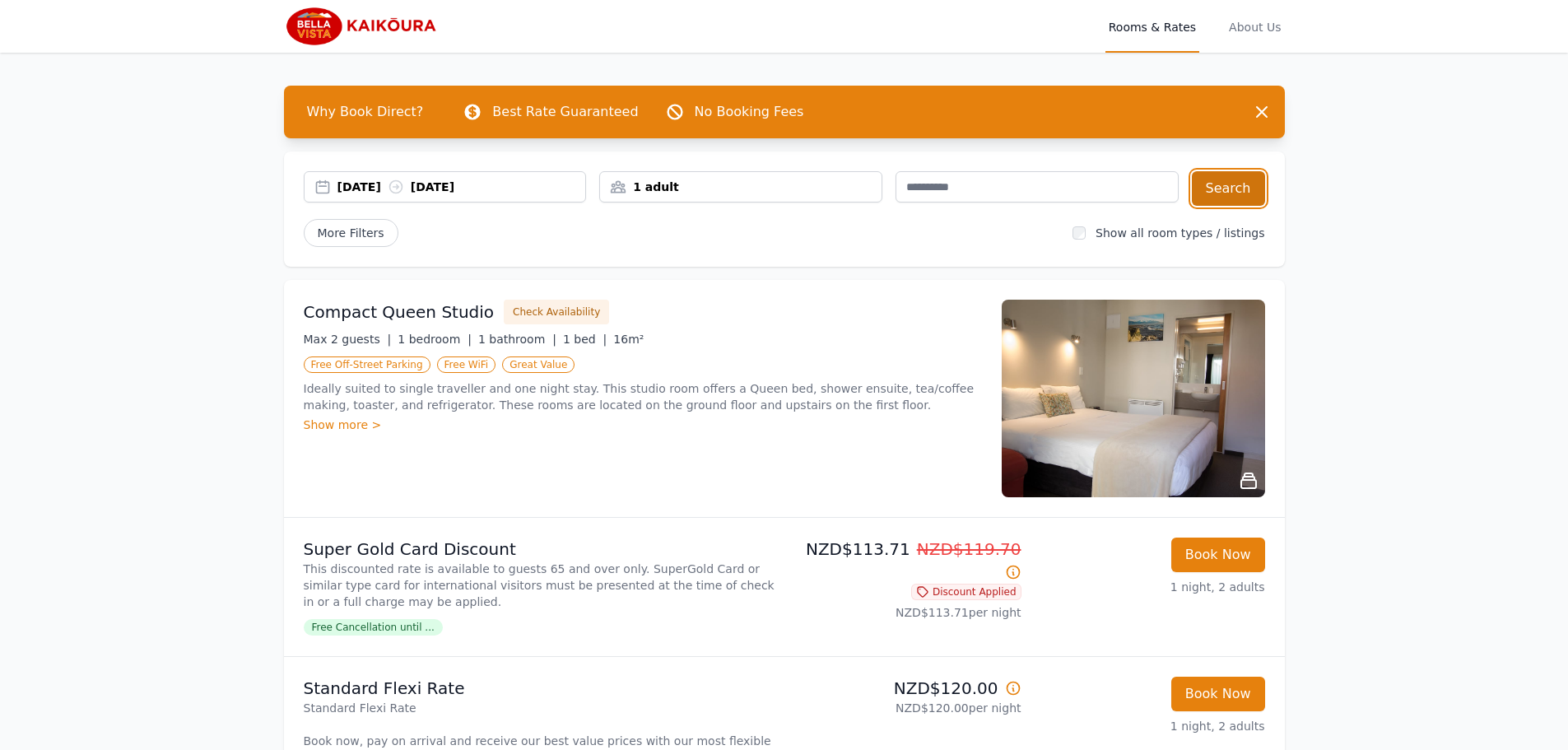
click at [1223, 191] on button "Search" at bounding box center [1228, 189] width 73 height 35
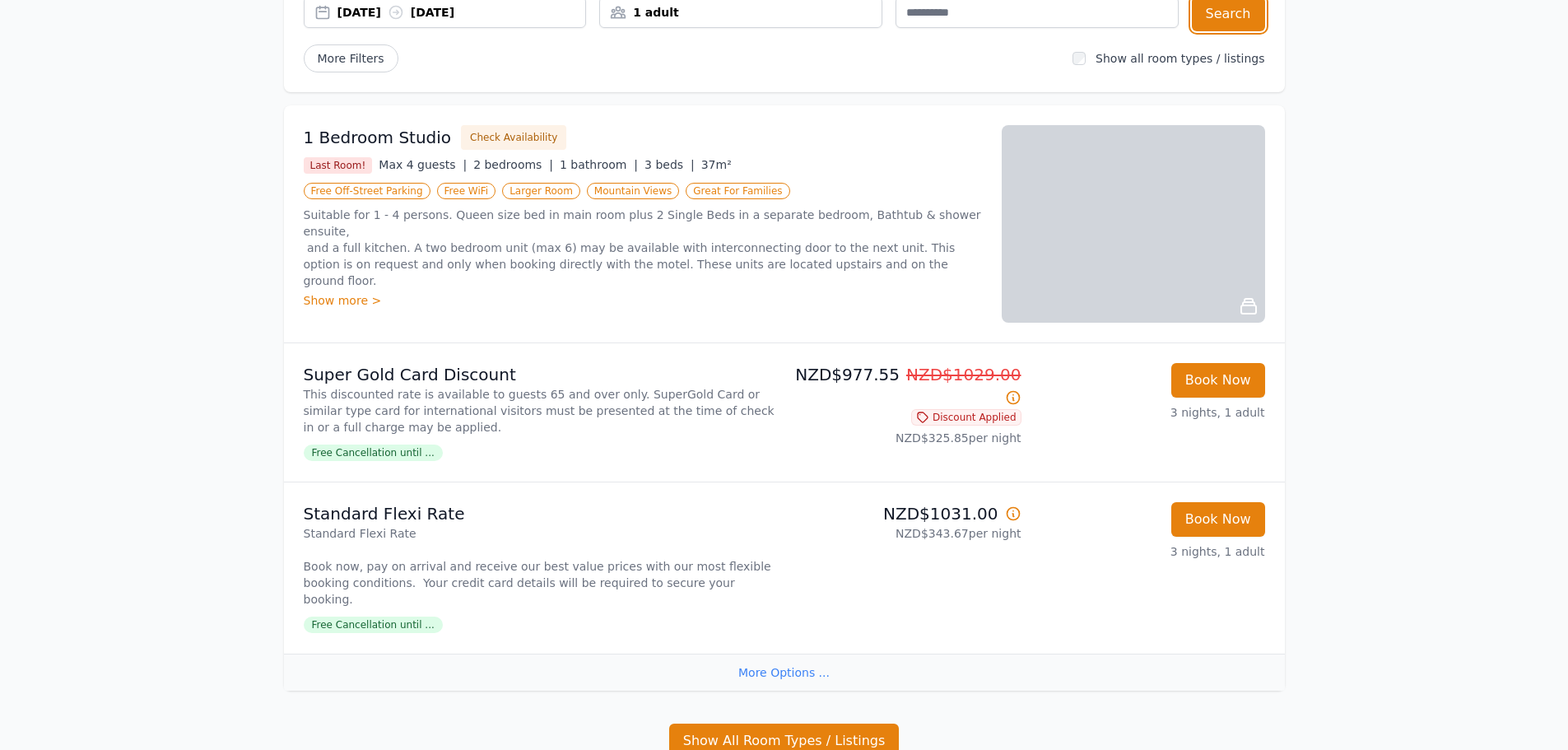
scroll to position [329, 0]
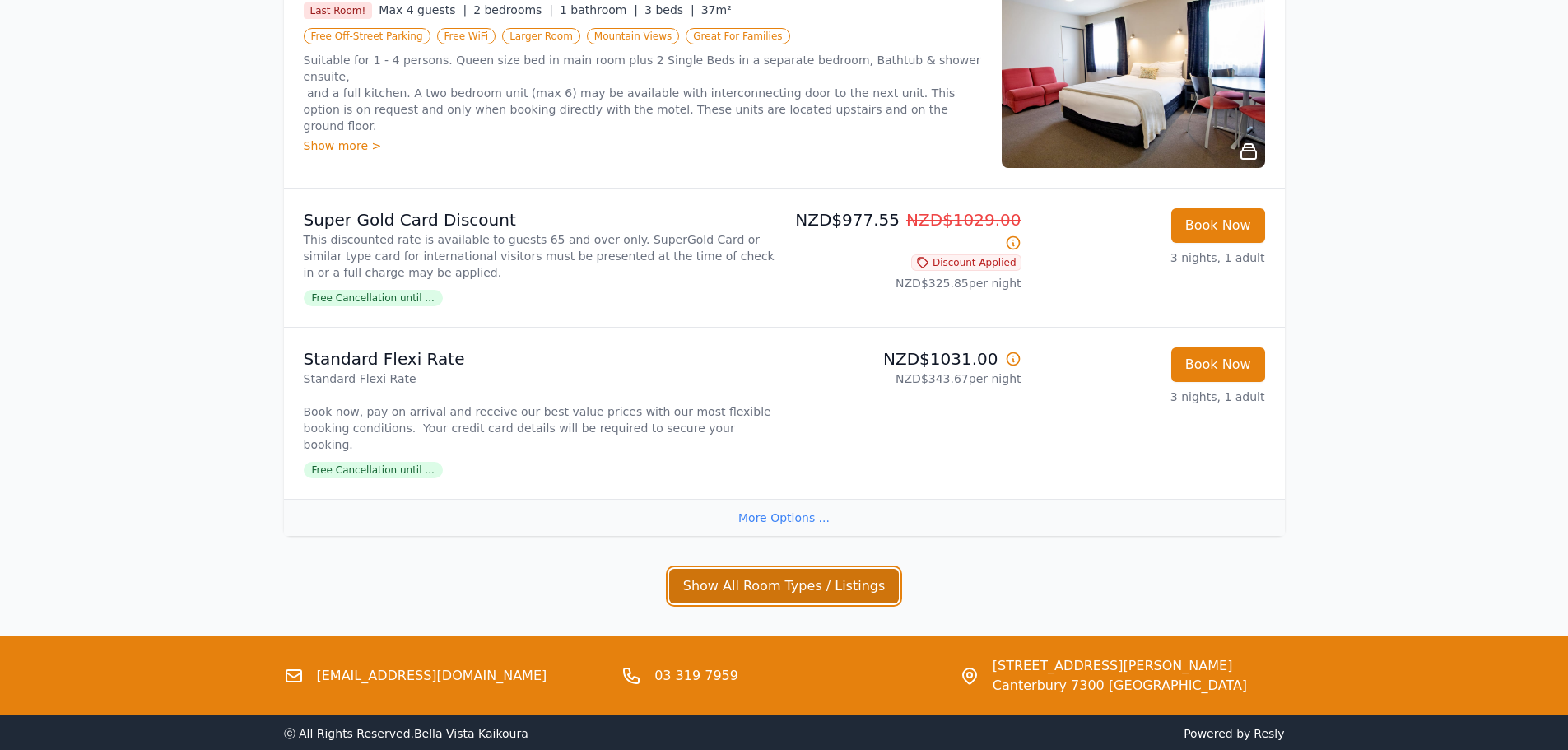
click at [781, 577] on button "Show All Room Types / Listings" at bounding box center [784, 586] width 231 height 35
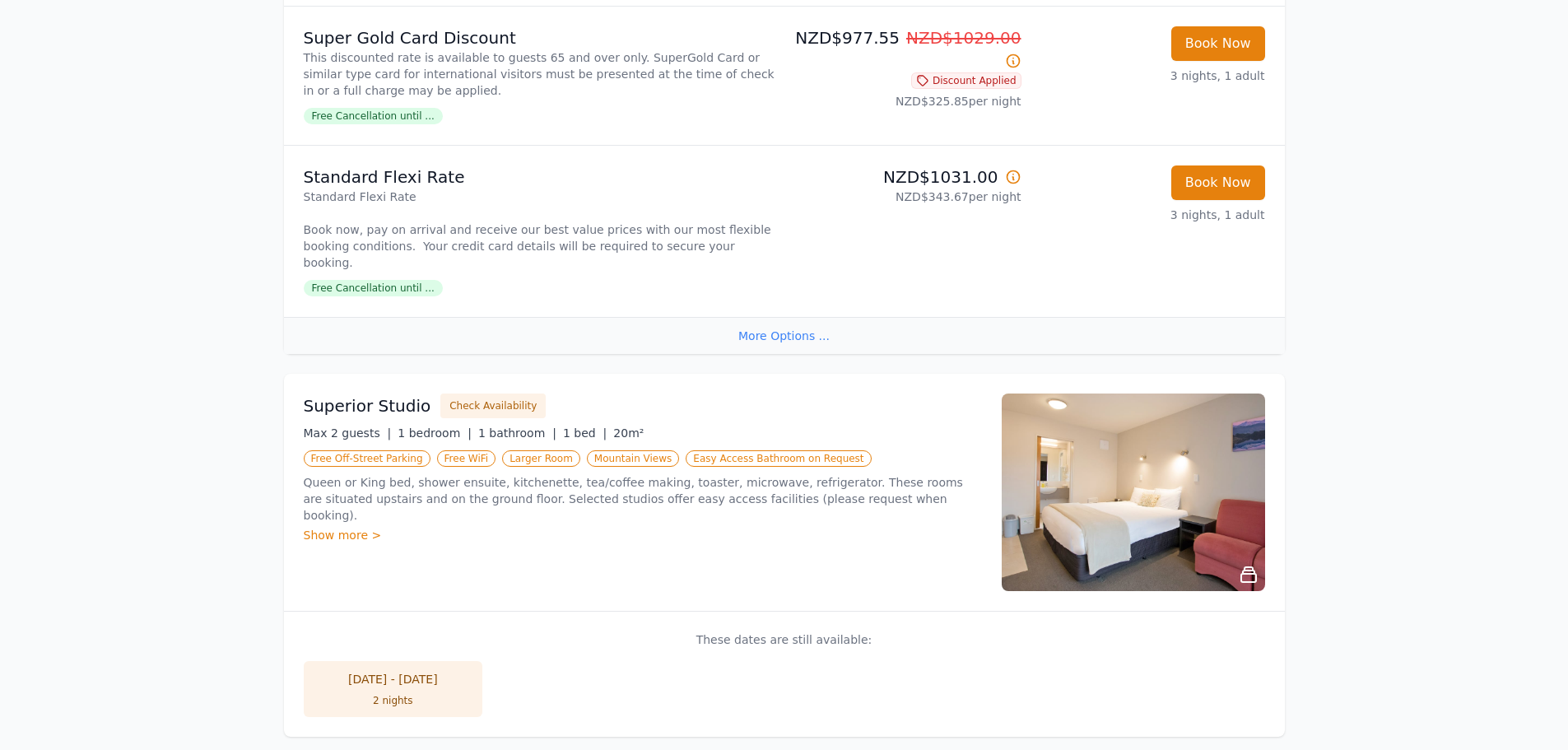
scroll to position [576, 0]
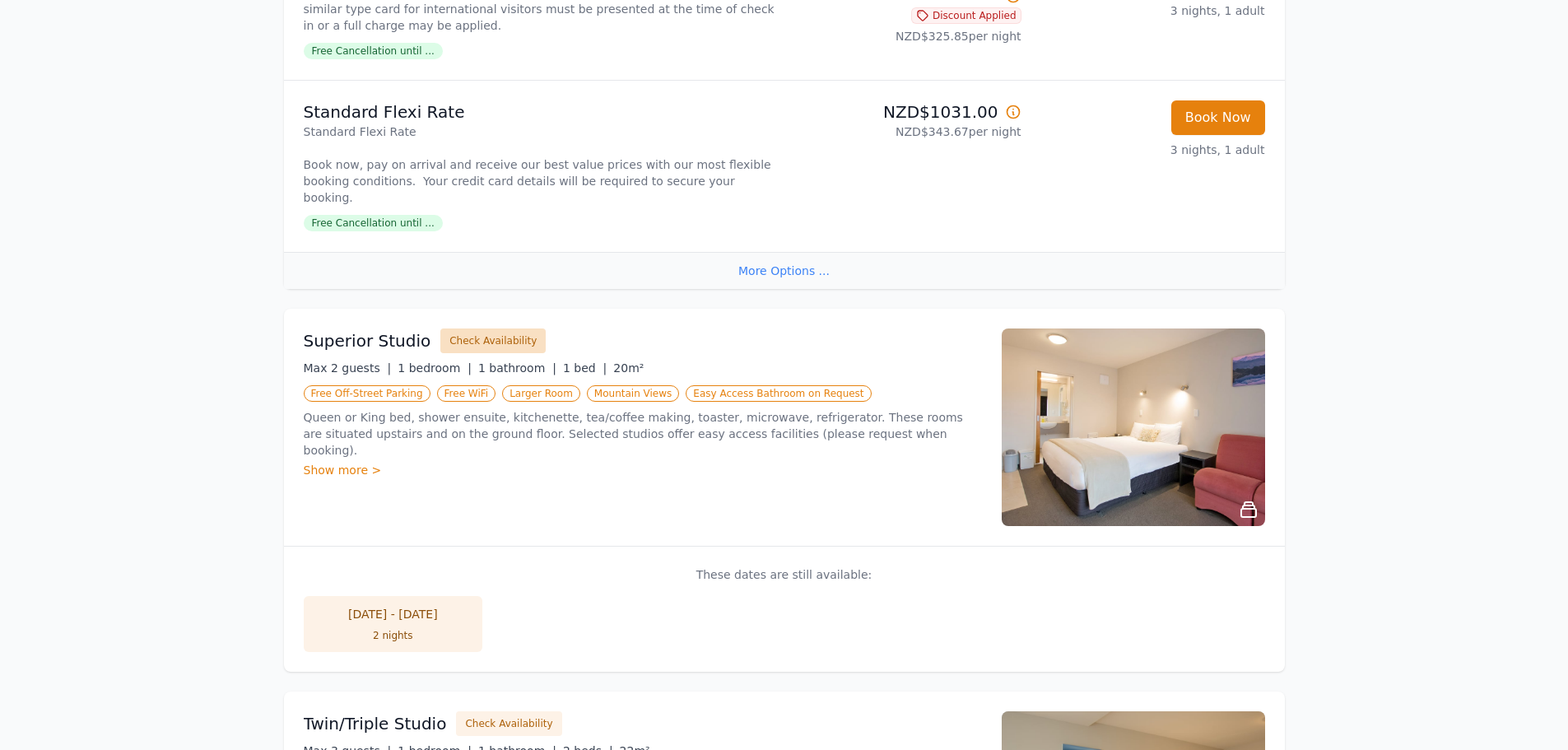
click at [492, 330] on button "Check Availability" at bounding box center [493, 341] width 105 height 24
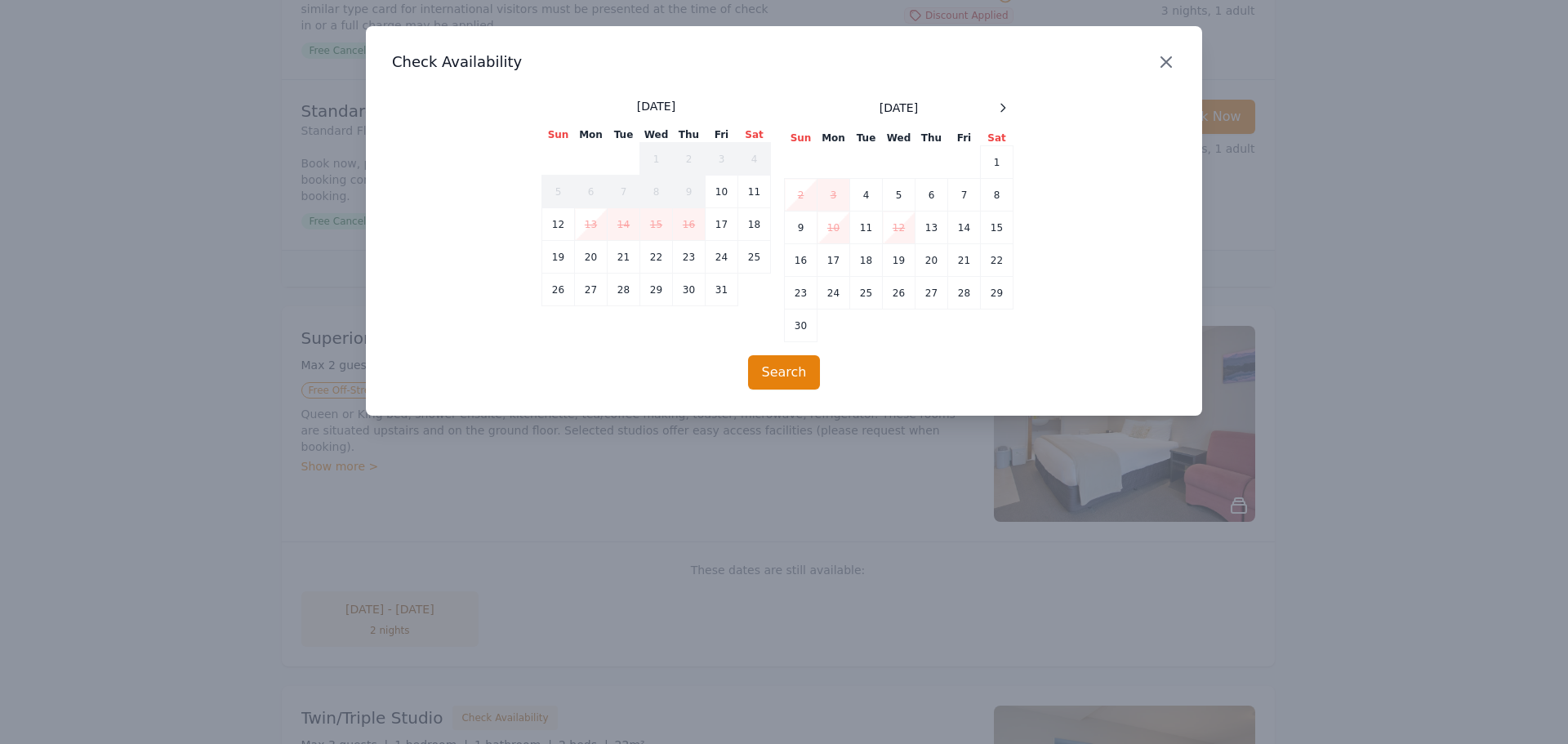
click at [1169, 66] on icon "button" at bounding box center [1165, 61] width 20 height 20
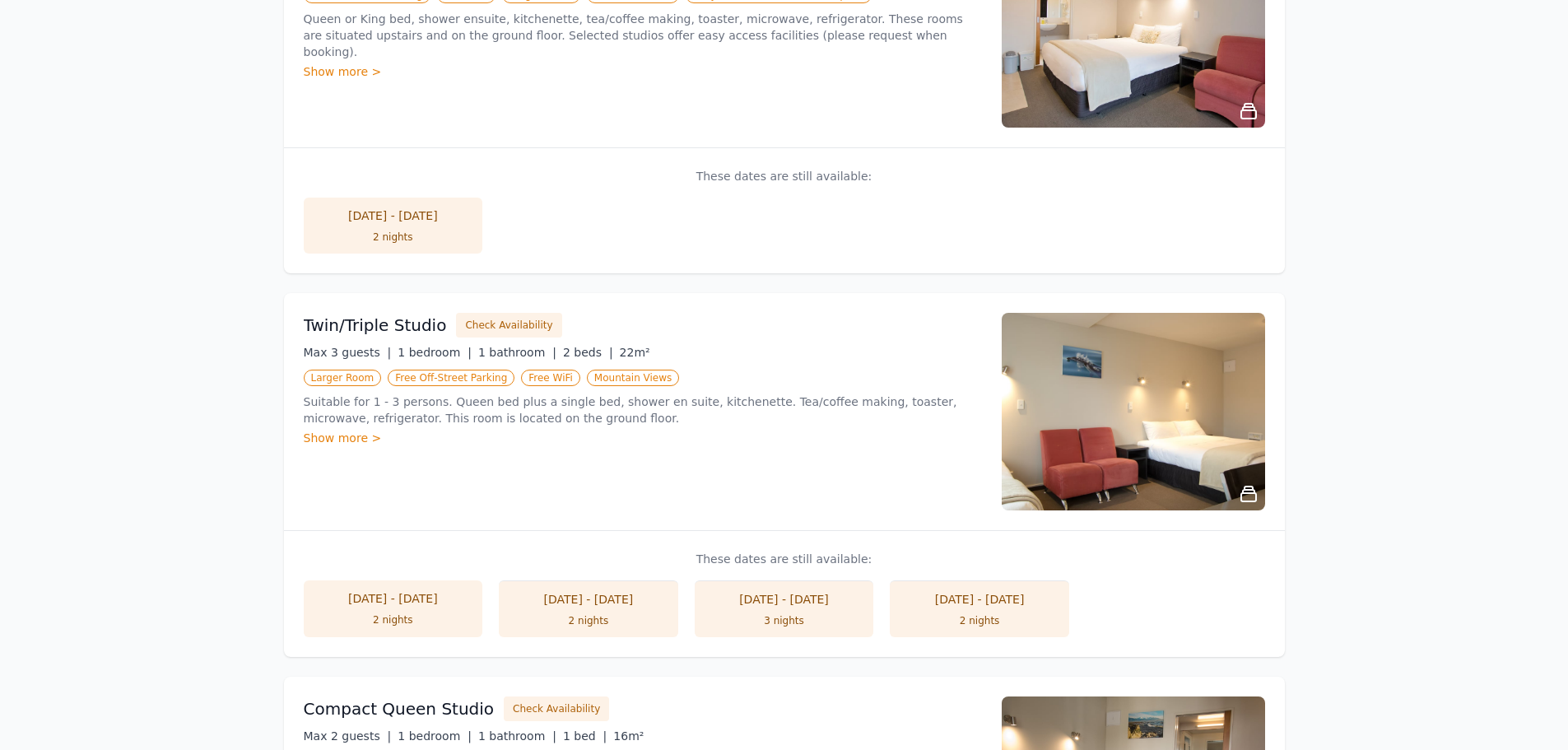
scroll to position [988, 0]
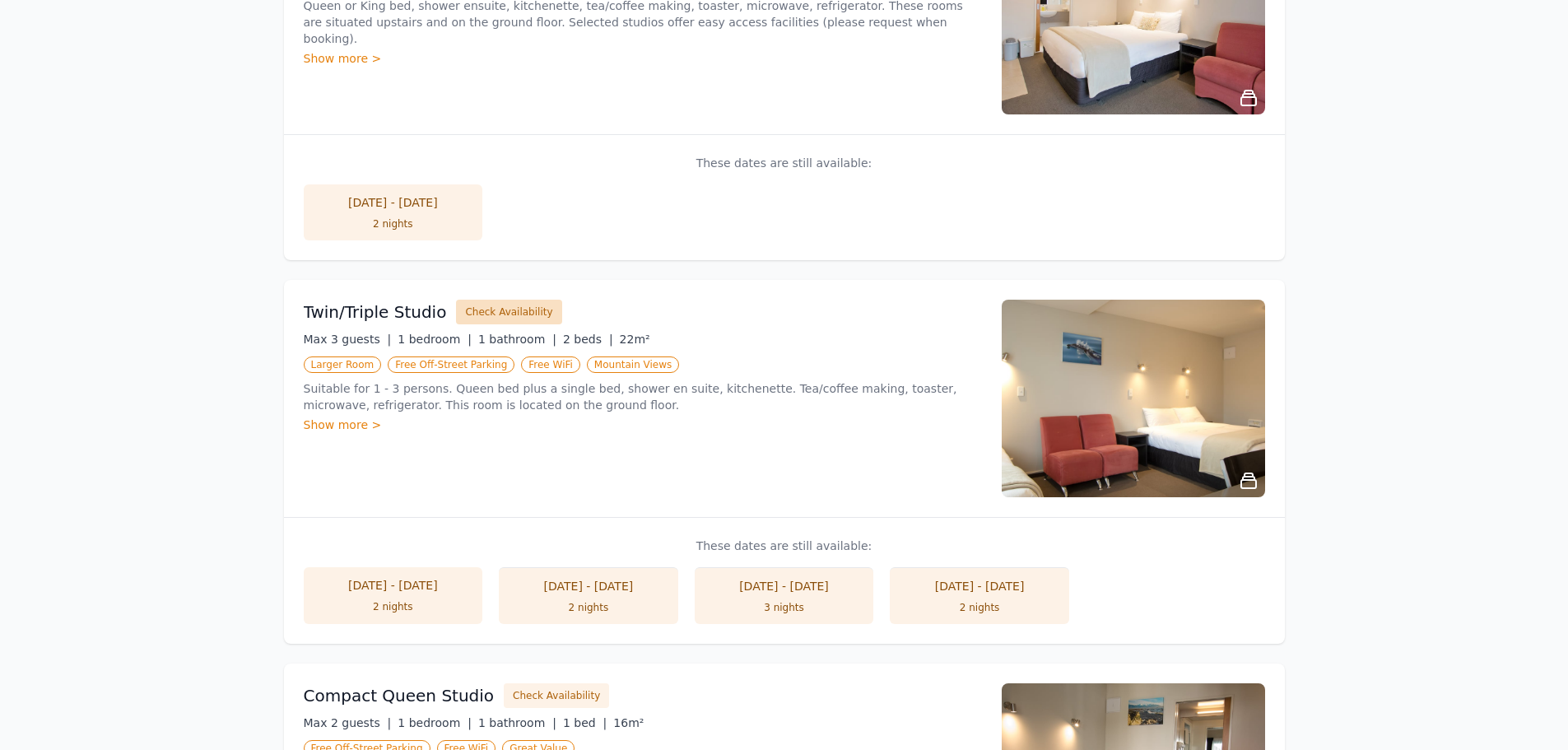
click at [510, 299] on button "Check Availability" at bounding box center [509, 312] width 105 height 24
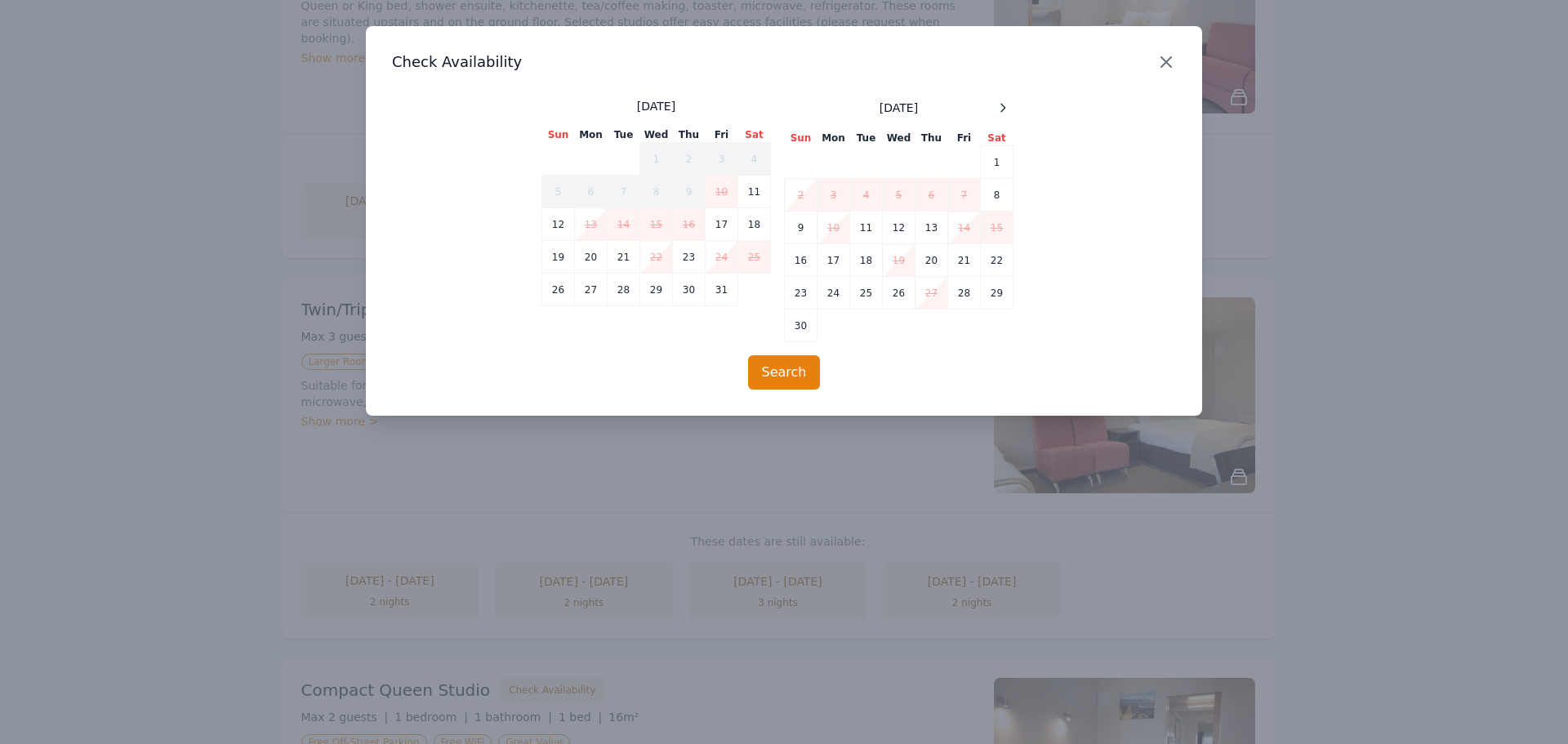
click at [1165, 69] on icon "button" at bounding box center [1165, 61] width 20 height 20
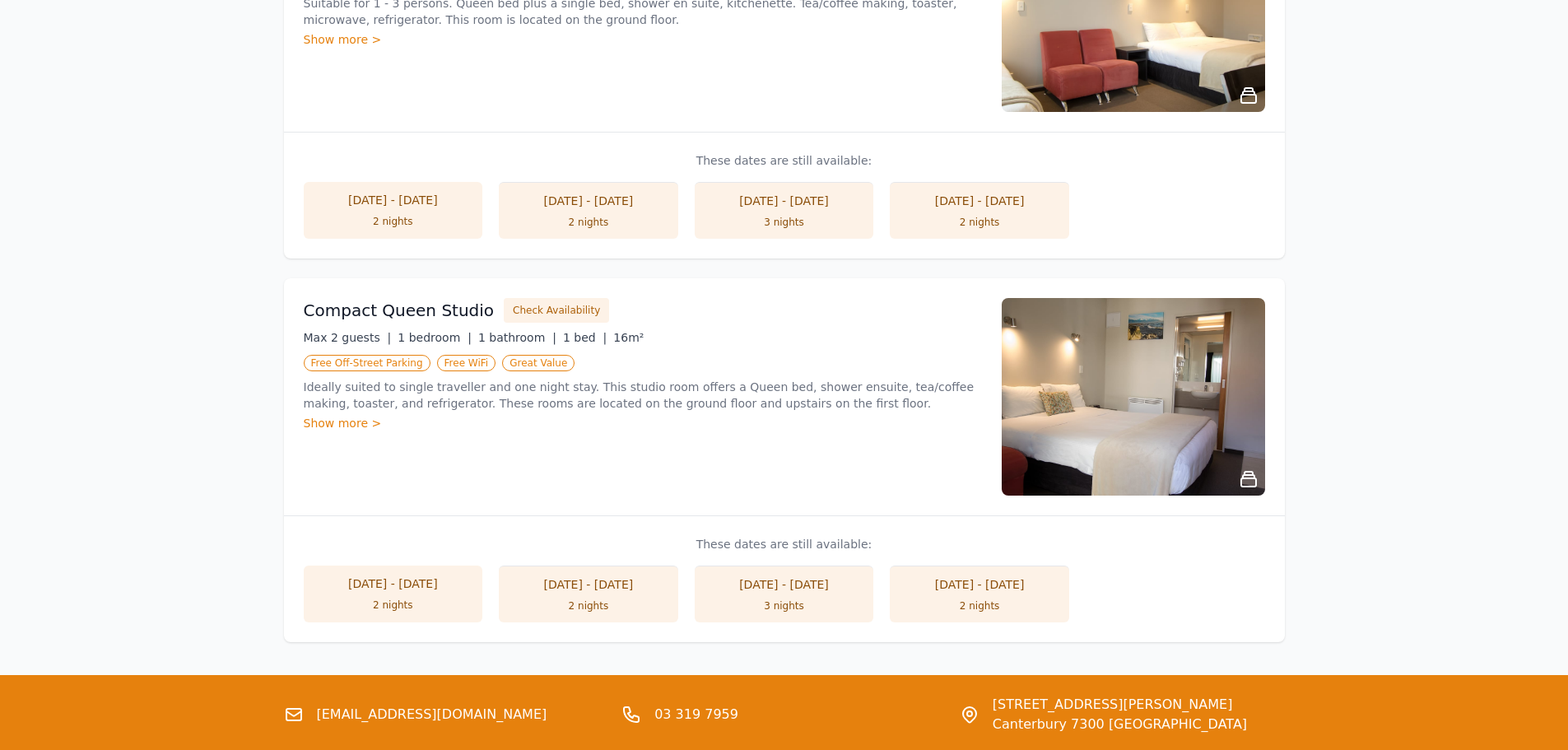
scroll to position [1477, 0]
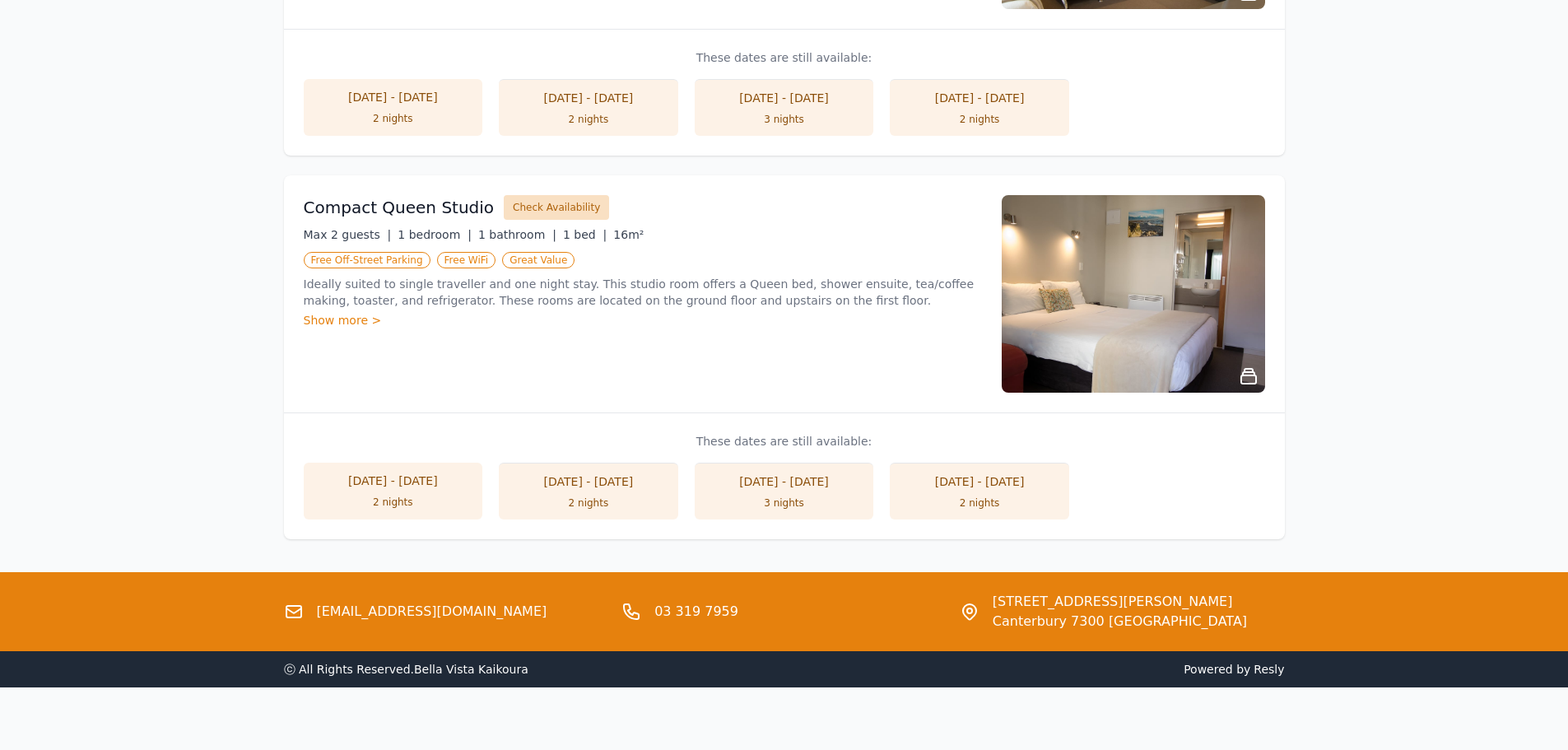
click at [547, 195] on button "Check Availability" at bounding box center [556, 207] width 105 height 24
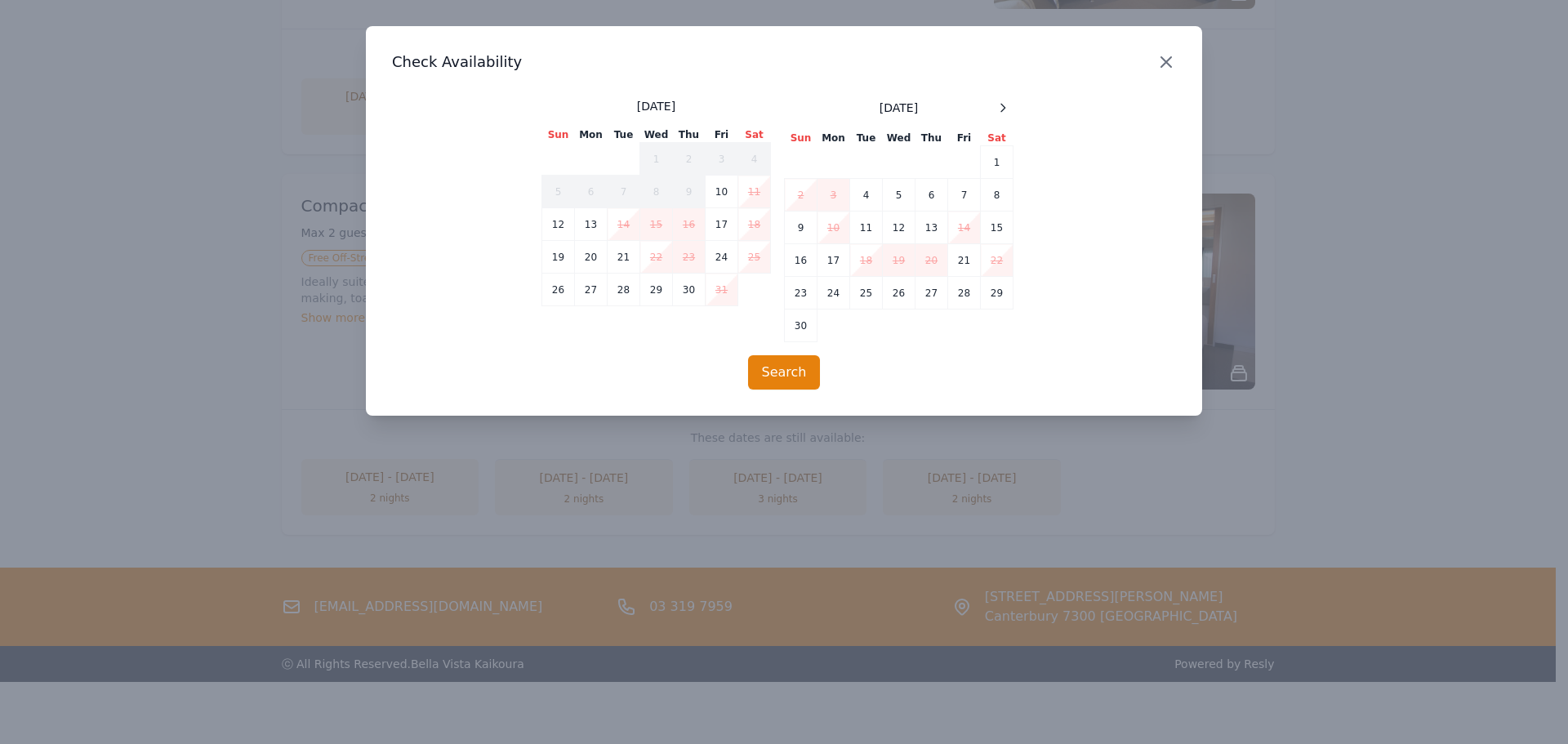
click at [1173, 67] on icon "button" at bounding box center [1165, 61] width 20 height 20
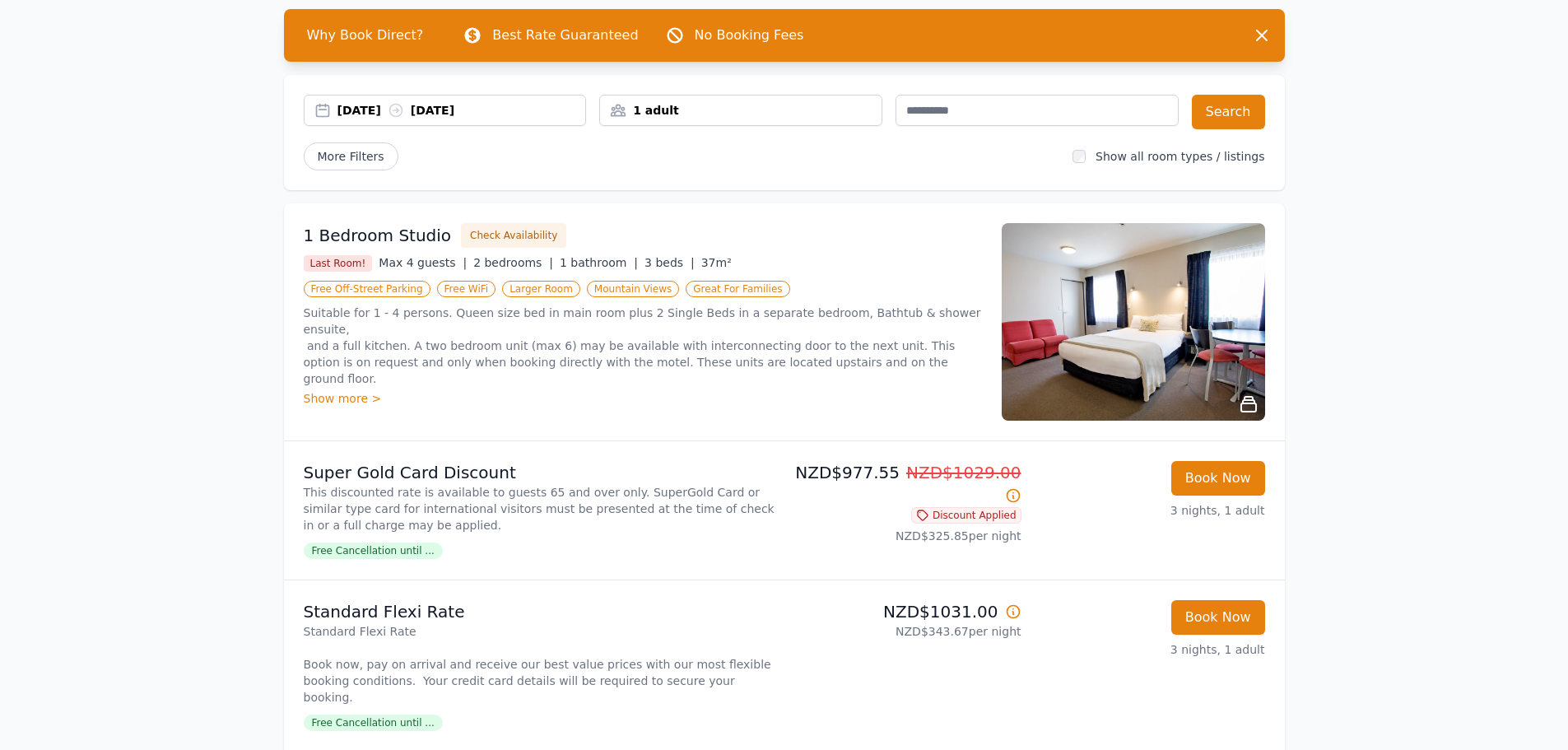
scroll to position [0, 0]
